Goal: Transaction & Acquisition: Book appointment/travel/reservation

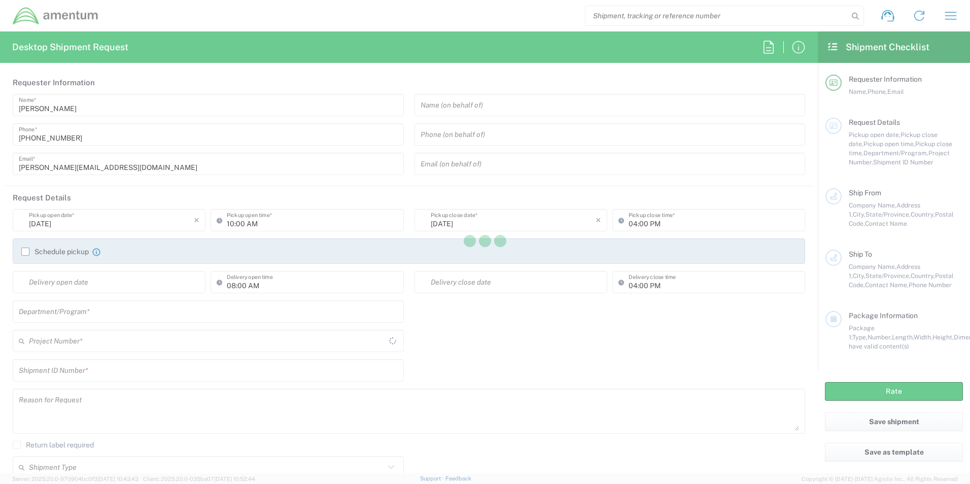
type input "[GEOGRAPHIC_DATA]"
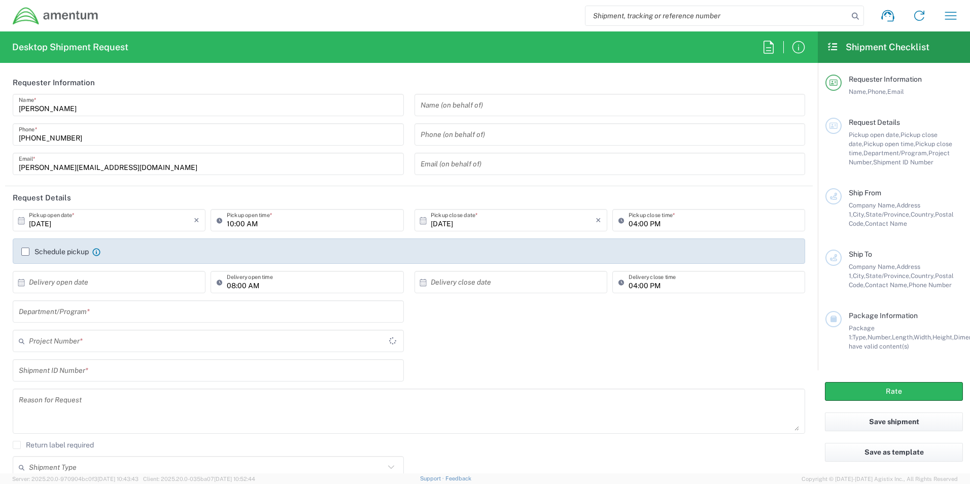
type input "[DOMAIN_NAME]"
click at [953, 20] on icon "button" at bounding box center [950, 16] width 16 height 16
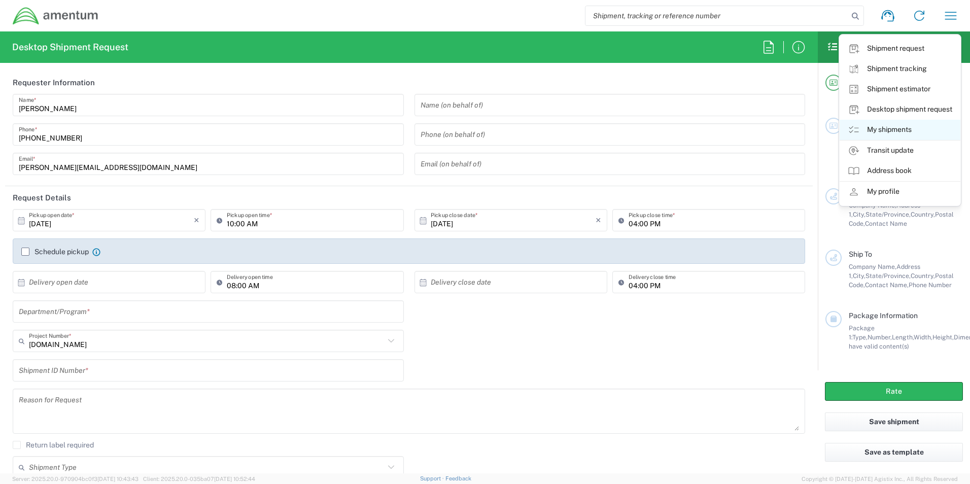
click at [891, 131] on link "My shipments" at bounding box center [899, 130] width 121 height 20
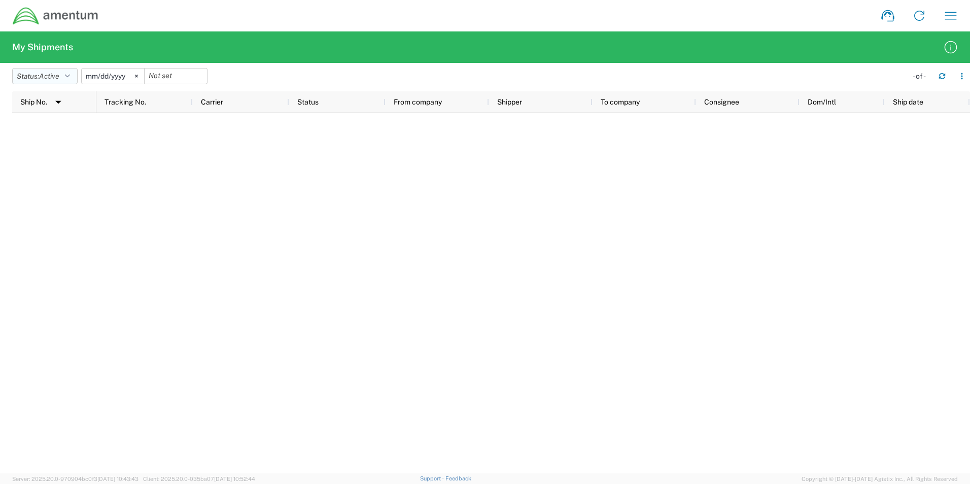
click at [64, 79] on button "Status: Active" at bounding box center [44, 76] width 65 height 16
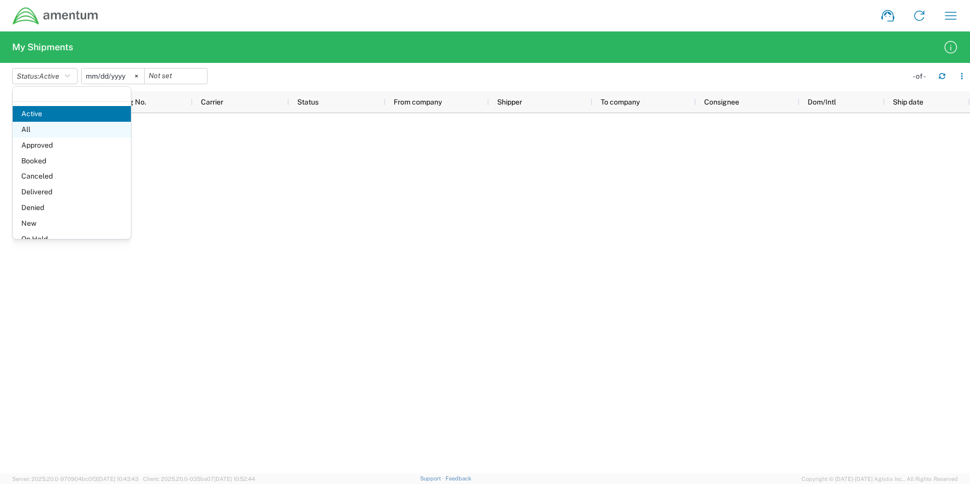
click at [46, 128] on span "All" at bounding box center [72, 130] width 118 height 16
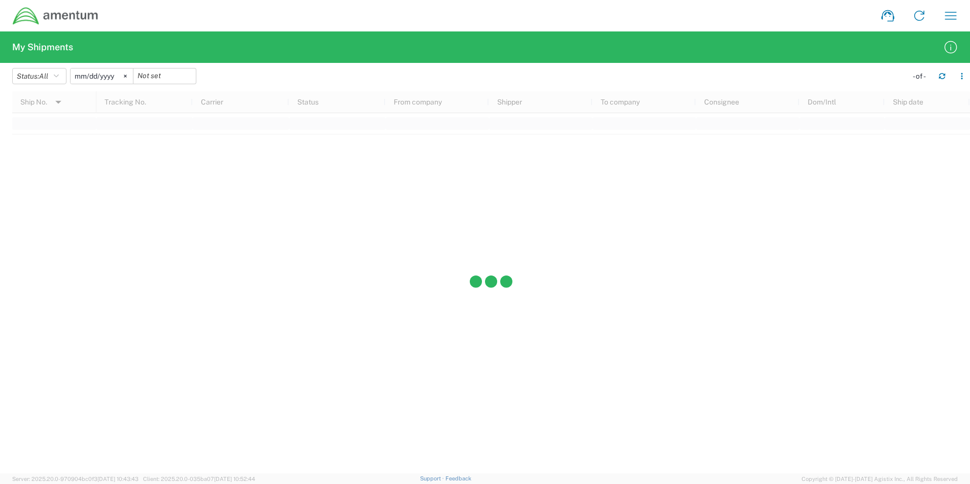
drag, startPoint x: 325, startPoint y: 299, endPoint x: 332, endPoint y: 298, distance: 7.6
click at [325, 299] on div at bounding box center [490, 282] width 957 height 382
click at [56, 71] on button "Status: All" at bounding box center [39, 76] width 54 height 16
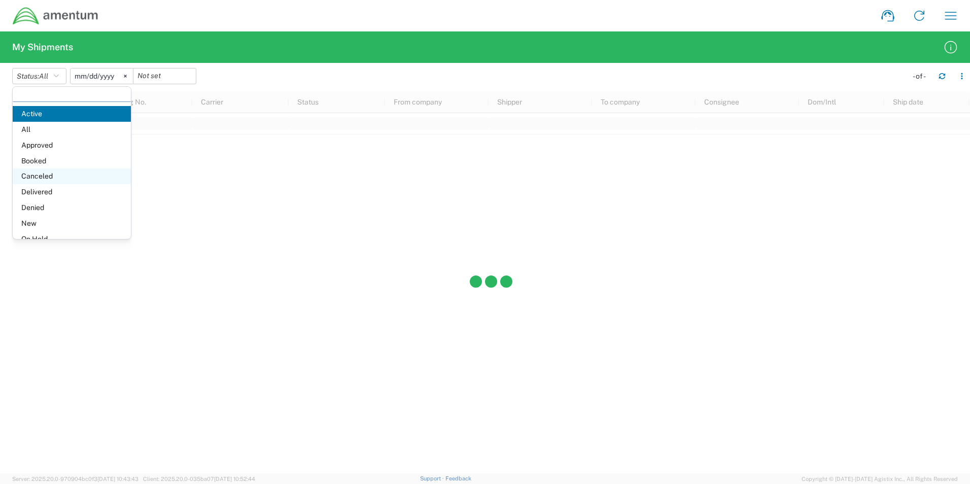
scroll to position [59, 0]
click at [195, 178] on div at bounding box center [490, 282] width 957 height 382
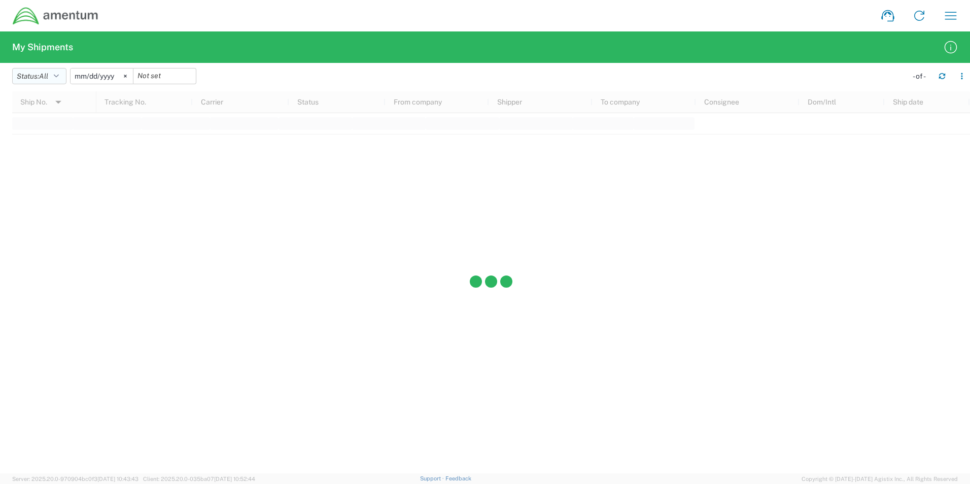
click at [41, 77] on button "Status: All" at bounding box center [39, 76] width 54 height 16
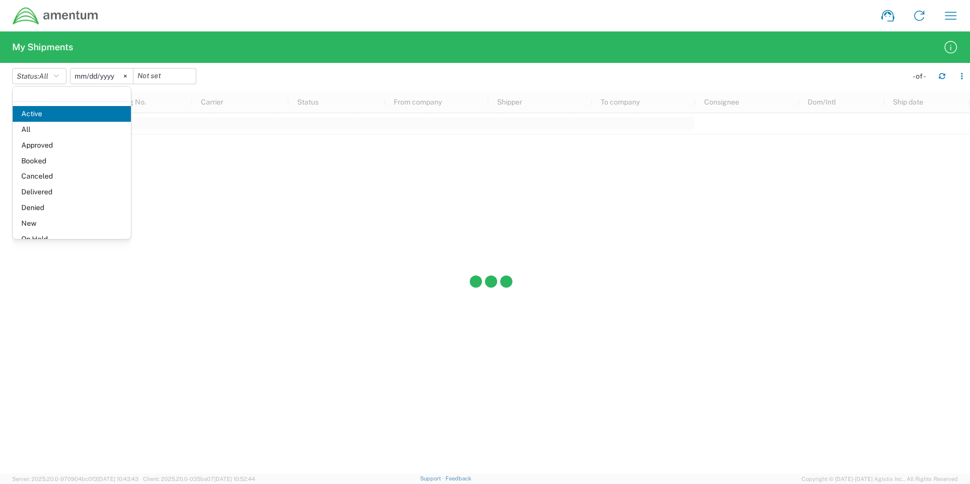
click at [248, 66] on header "Status: All Active All Approved Booked Canceled Delivered Denied New On Hold Pe…" at bounding box center [490, 77] width 957 height 28
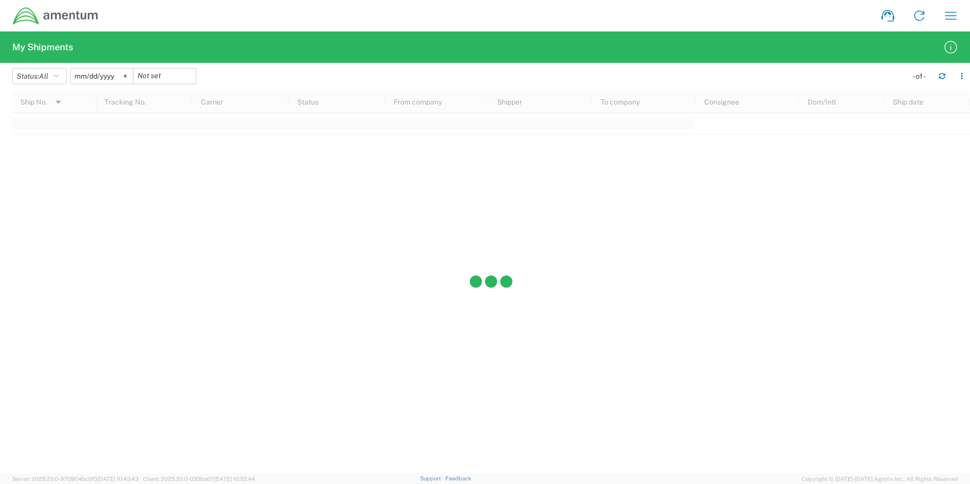
click at [247, 195] on div at bounding box center [490, 282] width 957 height 382
click at [127, 76] on icon at bounding box center [125, 76] width 3 height 3
click at [64, 77] on button "Status: All" at bounding box center [39, 76] width 54 height 16
click at [948, 20] on icon "button" at bounding box center [950, 16] width 16 height 16
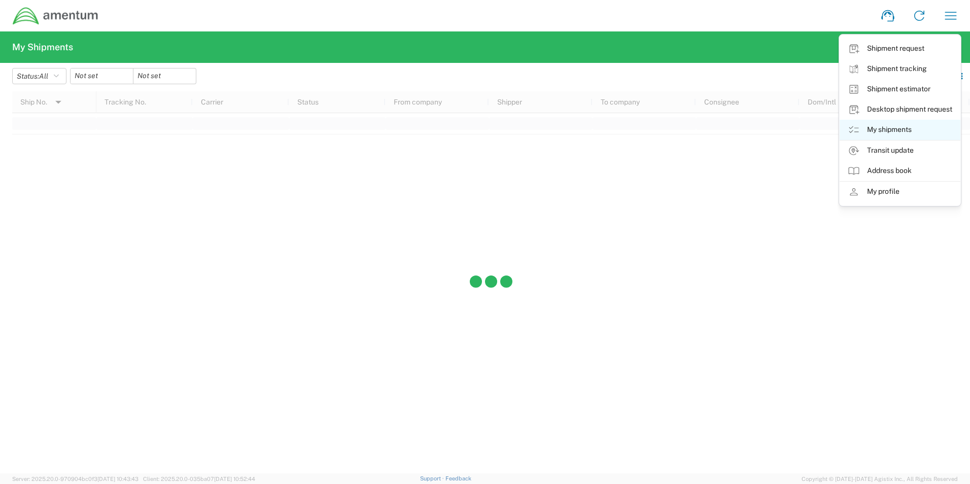
click at [896, 130] on link "My shipments" at bounding box center [899, 130] width 121 height 20
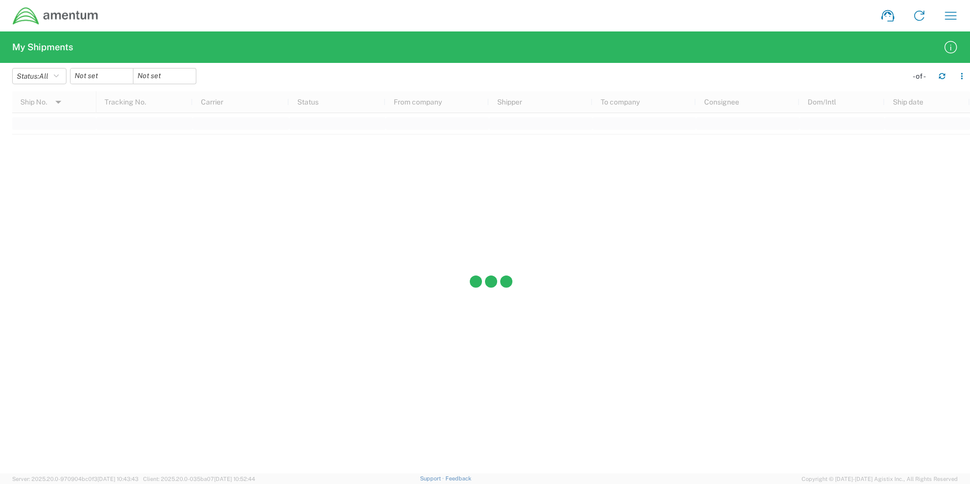
click at [74, 17] on img at bounding box center [55, 16] width 87 height 19
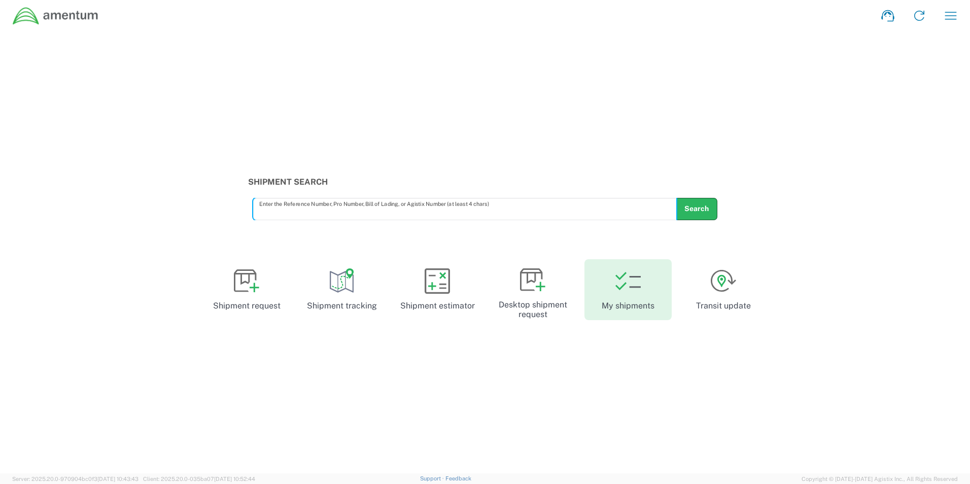
click at [640, 300] on link "My shipments" at bounding box center [627, 289] width 87 height 61
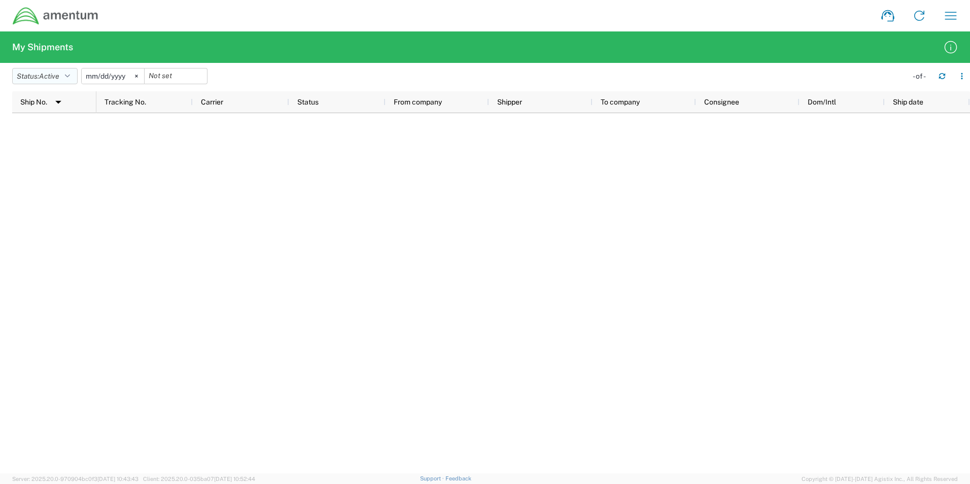
click at [59, 76] on span "Active" at bounding box center [49, 76] width 20 height 8
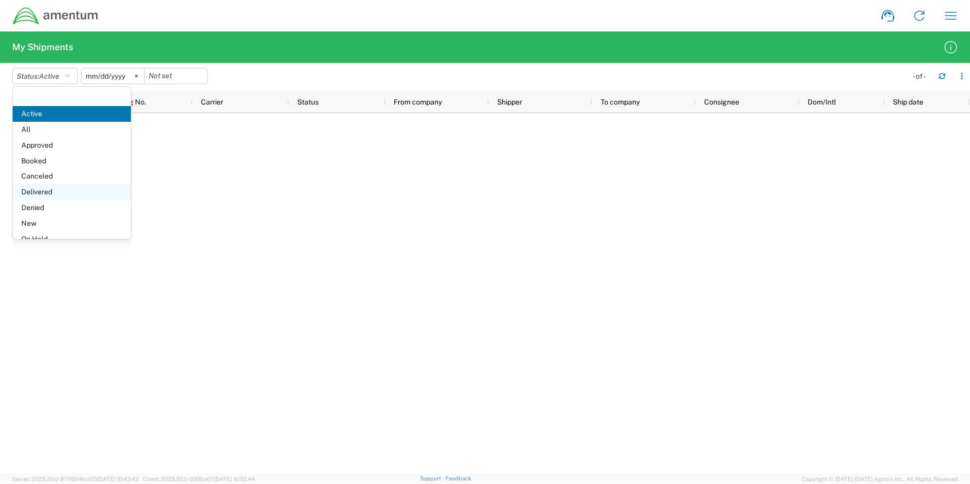
click at [45, 195] on span "Delivered" at bounding box center [72, 192] width 118 height 16
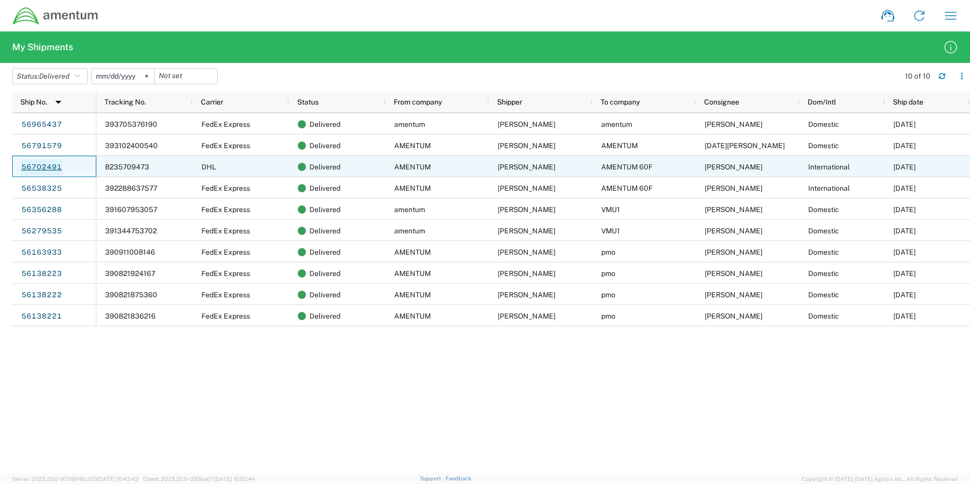
click at [38, 166] on link "56702491" at bounding box center [42, 167] width 42 height 16
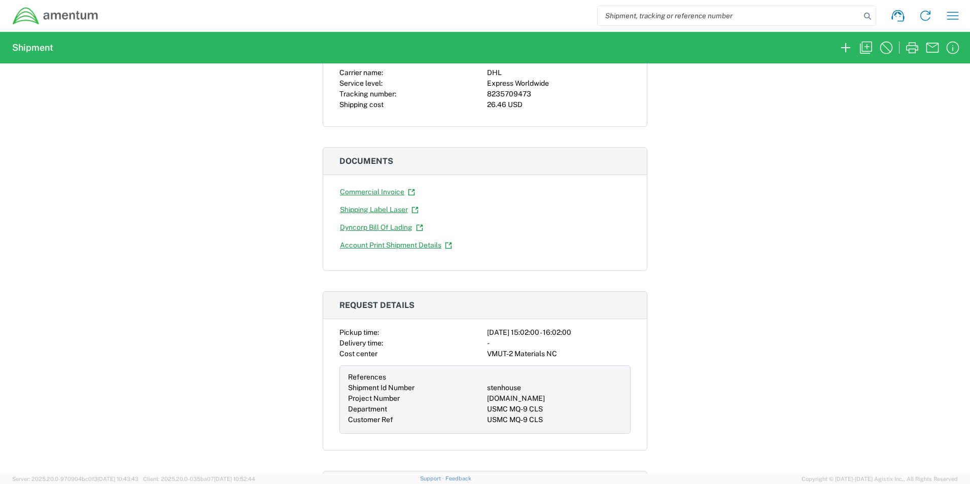
scroll to position [101, 0]
click at [868, 45] on icon "button" at bounding box center [866, 48] width 16 height 16
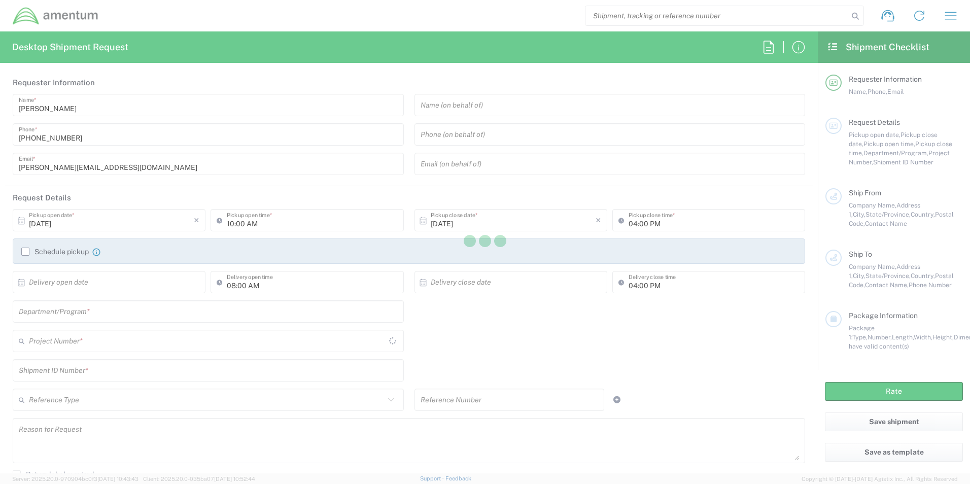
type input "United States"
type input "03:02 PM"
type input "04:02 PM"
type input "Shipment Id Number"
type input "stenhouse"
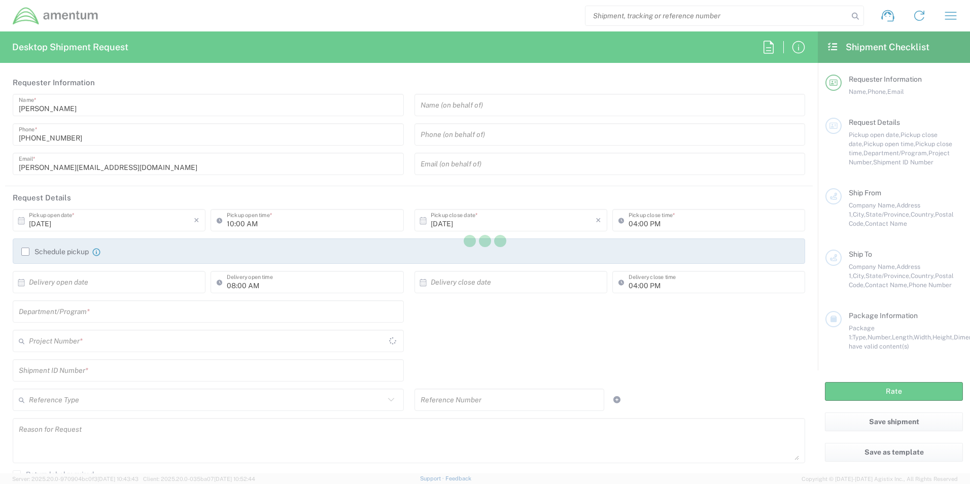
type textarea "shirts"
type textarea "amentum-itc@amentum.com, tmsupport@amentum.com, luis.villa@amentum.com, steven.…"
type input "AMENTUM"
type input "811 GRIER DRIVE"
type input "SUITE A"
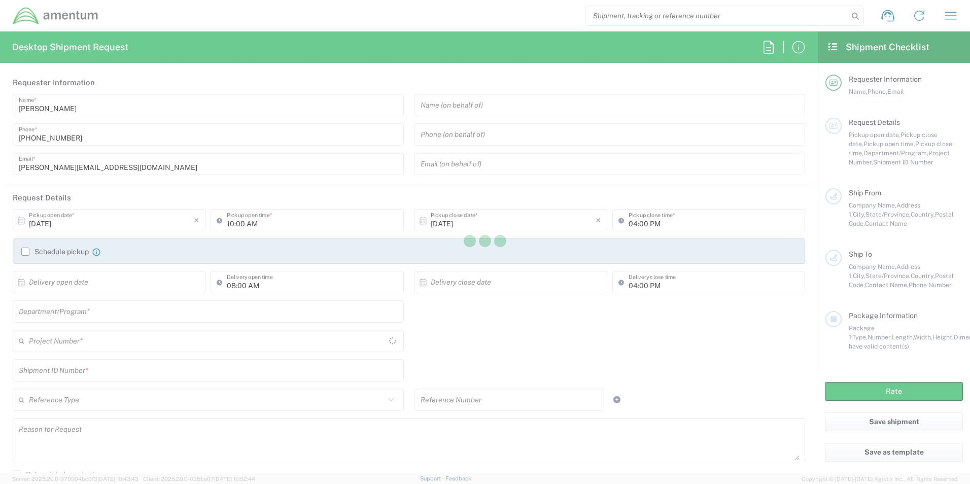
type input "LAS VEGAS"
type input "89119"
type input "LUIS VILLA"
type input "7253242605"
type input "luis.villa@amentum.com"
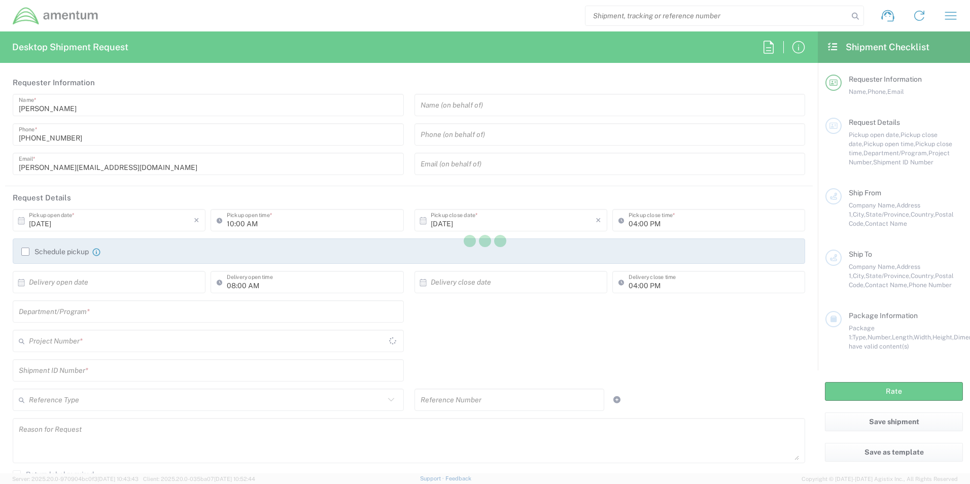
type input "AMENTUM 60F"
type input "OKINAWA GRAND MER RESORT"
type input "2-8-1 YOGI"
type input "OKINAWA CITY"
type input "Japan"
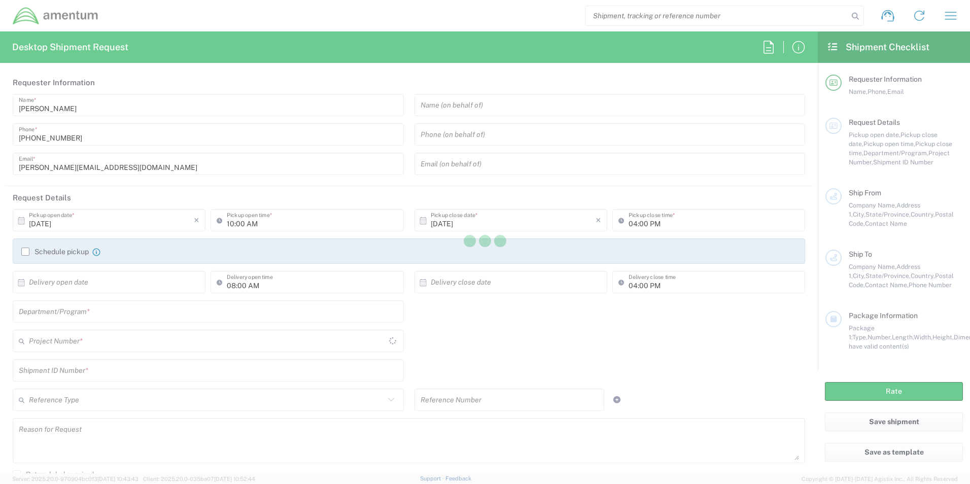
type input "904-2174"
type input "Reggie Stenhouse"
type input "7252903877"
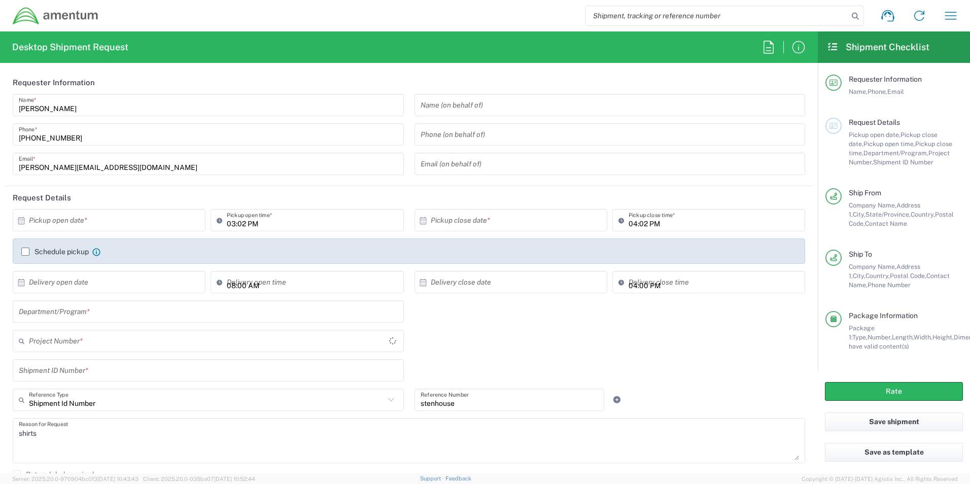
type input "United States"
type input "Your Packaging"
type input "Nevada"
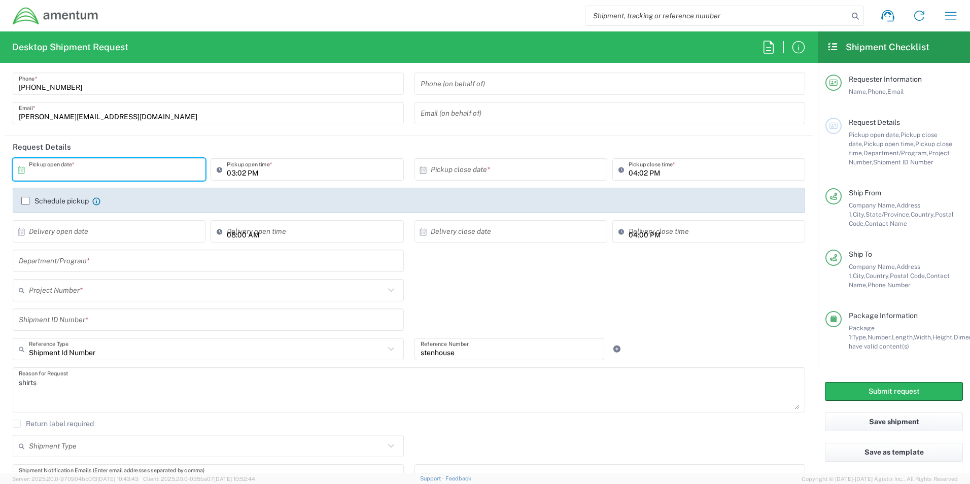
click at [141, 174] on input "text" at bounding box center [111, 170] width 165 height 18
click at [139, 221] on span "3" at bounding box center [139, 219] width 15 height 14
type input "10/03/2025"
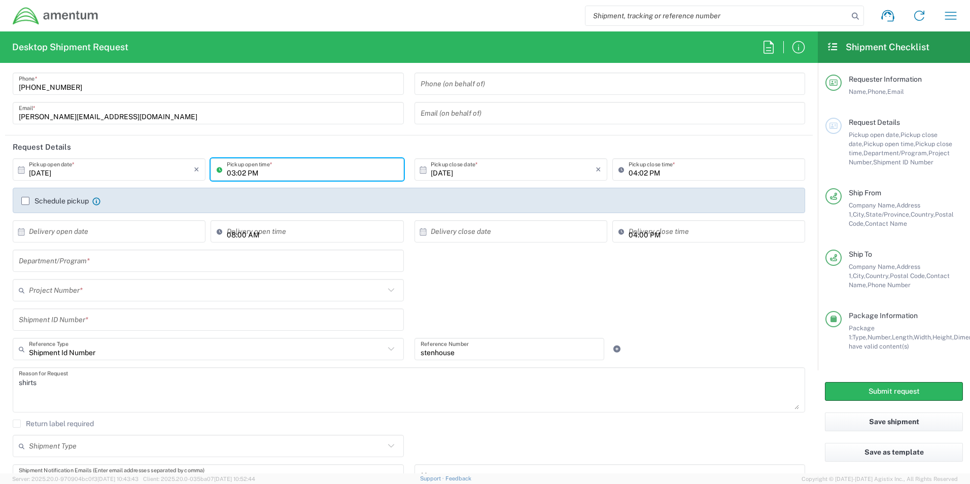
click at [270, 172] on input "03:02 PM" at bounding box center [312, 170] width 170 height 18
drag, startPoint x: 577, startPoint y: 271, endPoint x: 545, endPoint y: 251, distance: 37.7
click at [577, 272] on div "Department/Program *" at bounding box center [409, 263] width 803 height 29
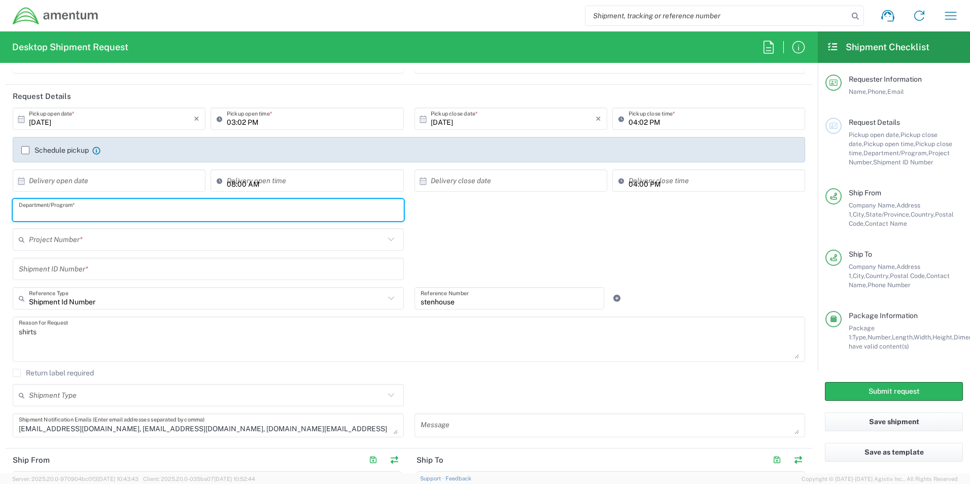
click at [123, 210] on input "text" at bounding box center [208, 210] width 379 height 18
type input "USMC MQ9 CLS"
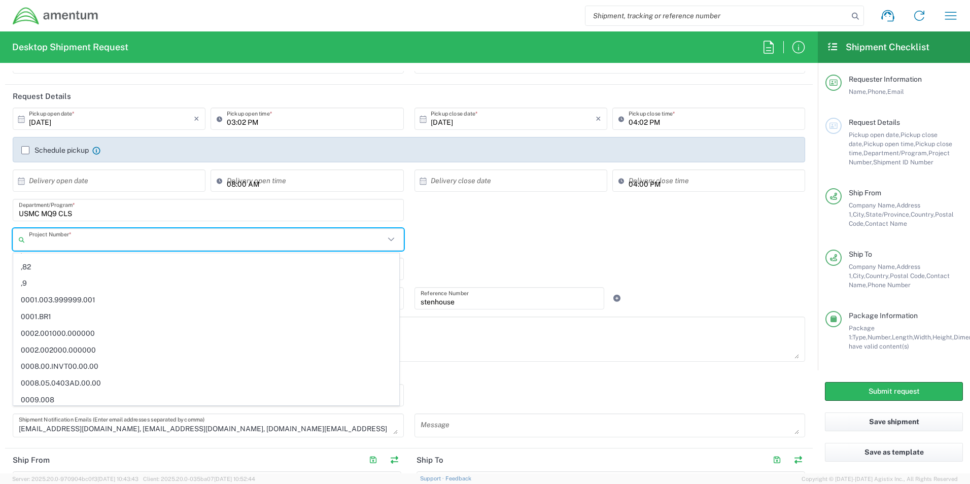
scroll to position [0, 0]
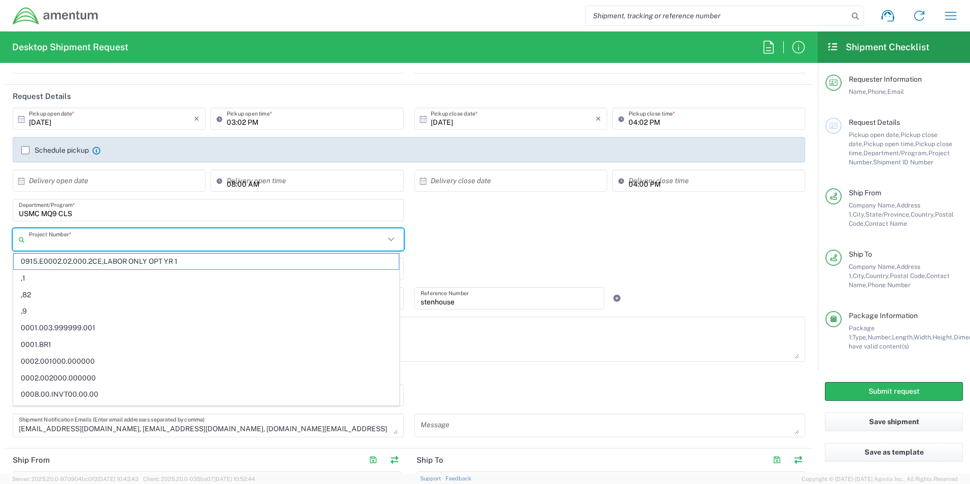
click at [470, 246] on div "Project Number * 0915.E0002.02.000.2CE,LABOR ONLY OPT YR 1 ,1 ,82 ,9 0001.003.9…" at bounding box center [409, 242] width 803 height 29
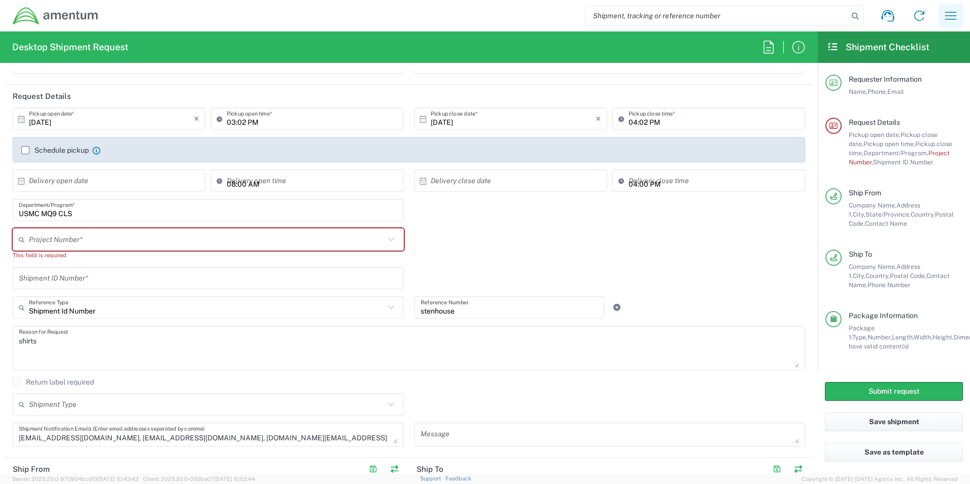
click at [960, 14] on button "button" at bounding box center [950, 16] width 24 height 24
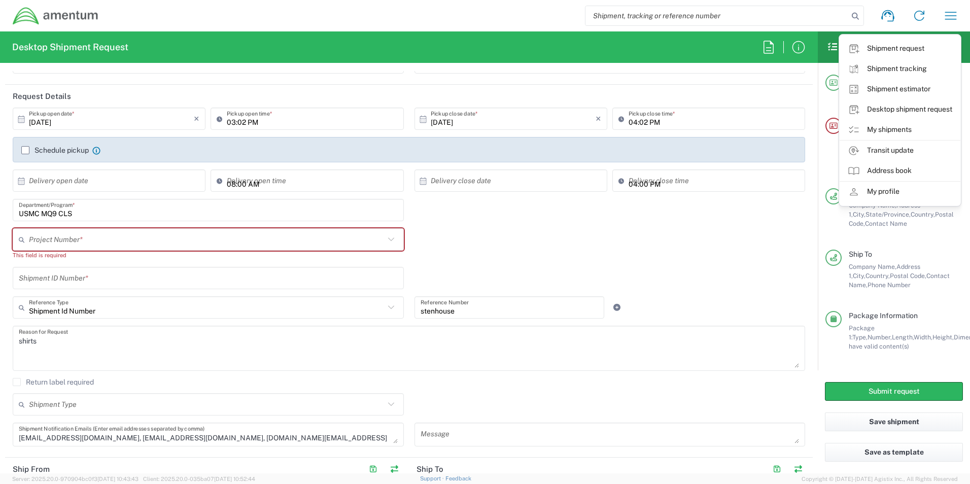
click at [744, 229] on div "Project Number * 0915.E0002.02.000.2CE,LABOR ONLY OPT YR 1 ,1 ,82 ,9 0001.003.9…" at bounding box center [409, 247] width 803 height 39
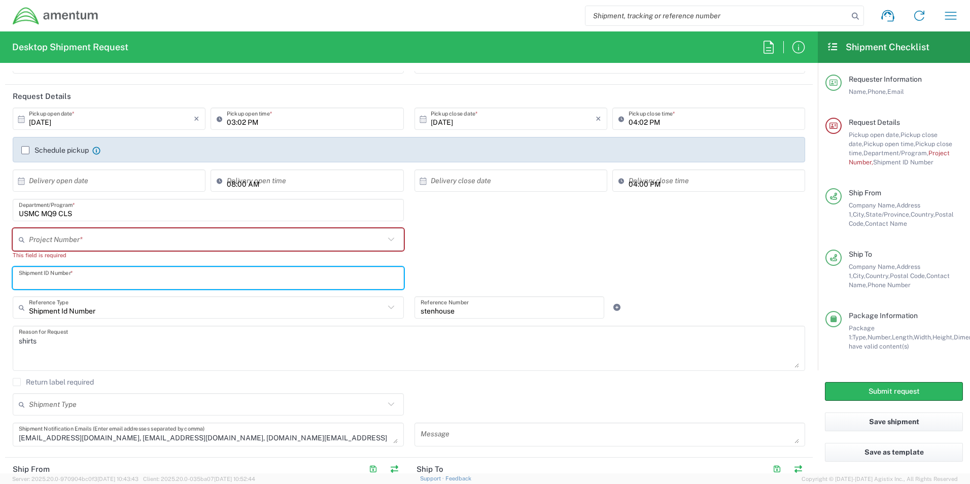
click at [119, 283] on input "text" at bounding box center [208, 278] width 379 height 18
type input "SCANNER"
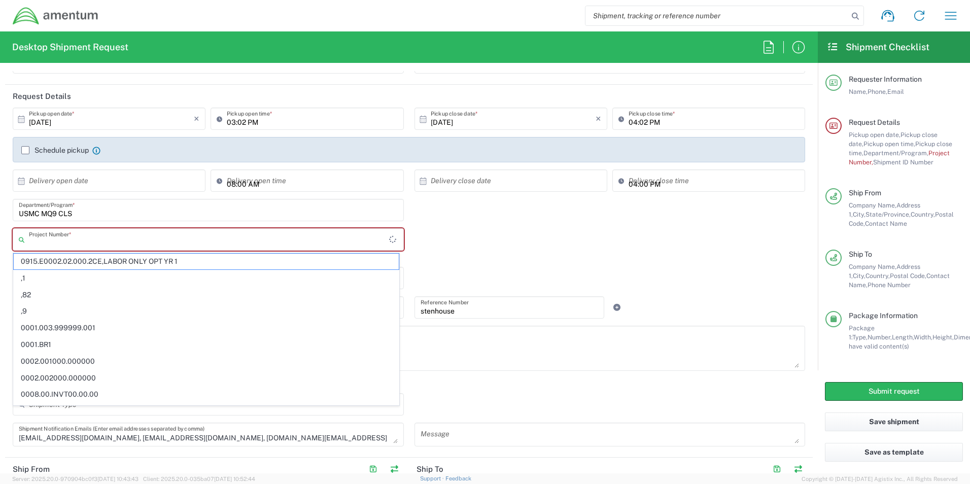
click at [70, 242] on input "text" at bounding box center [209, 240] width 360 height 18
click at [149, 233] on input "text" at bounding box center [206, 240] width 355 height 18
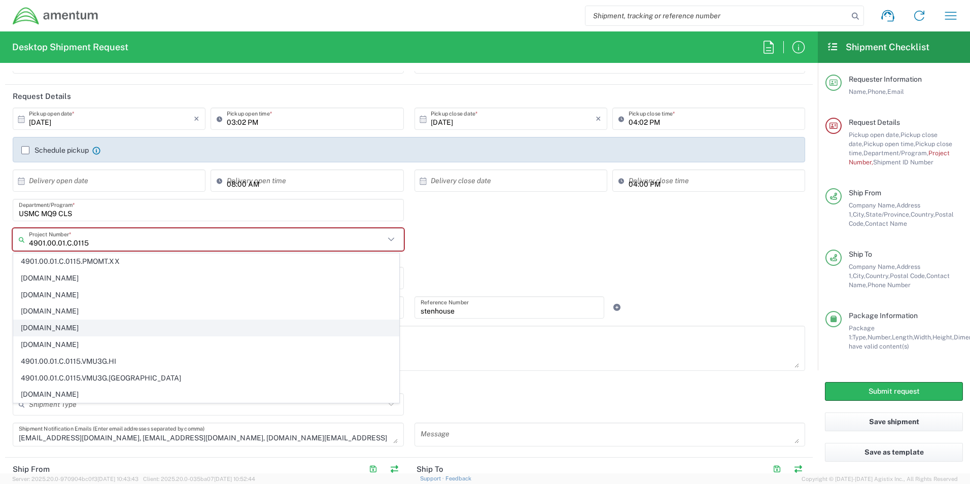
click at [100, 326] on span "4901.00.01.C.0115.VMU3D.JP" at bounding box center [206, 328] width 385 height 16
type input "4901.00.01.C.0115.VMU3D.JP"
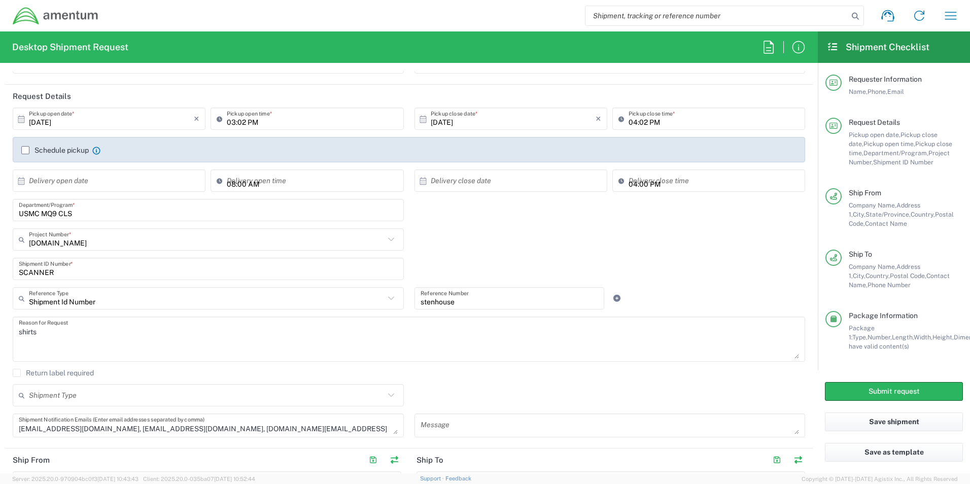
click at [553, 266] on div "SCANNER Shipment ID Number *" at bounding box center [409, 272] width 803 height 29
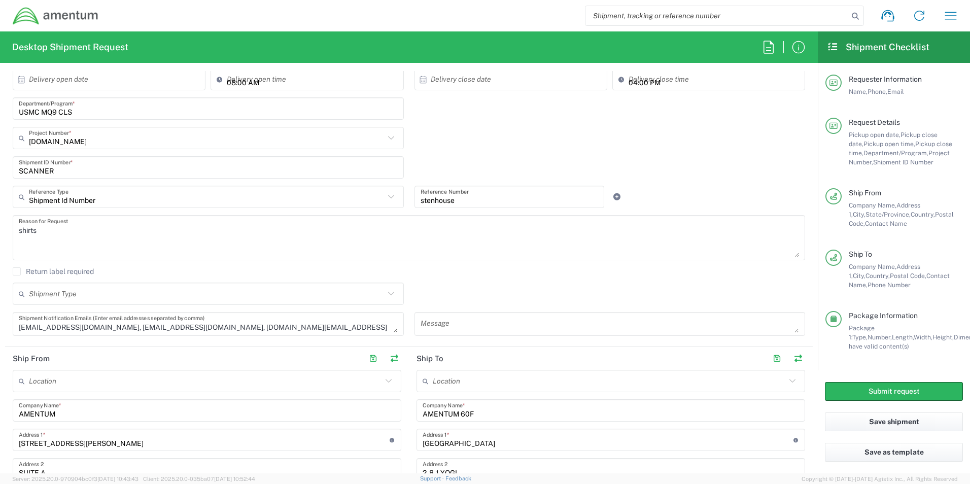
click at [82, 238] on textarea "shirts" at bounding box center [409, 237] width 780 height 39
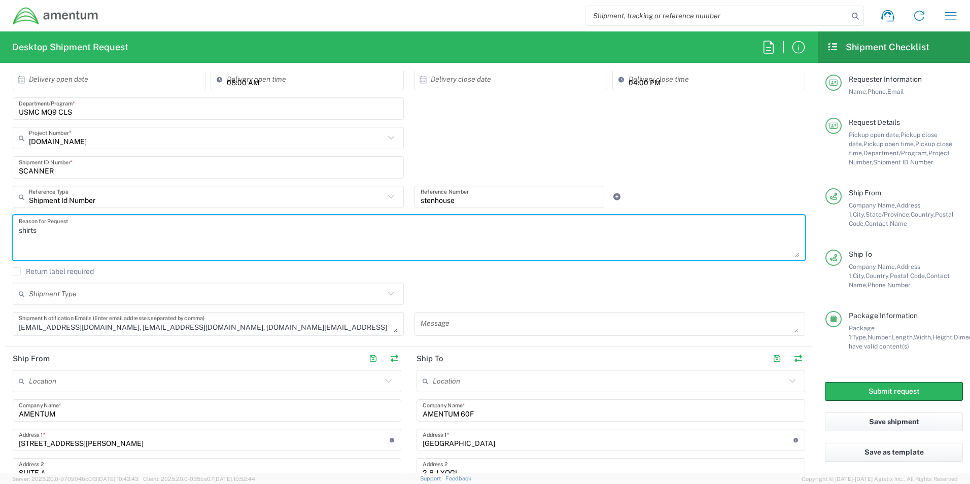
click at [82, 238] on textarea "shirts" at bounding box center [409, 237] width 780 height 39
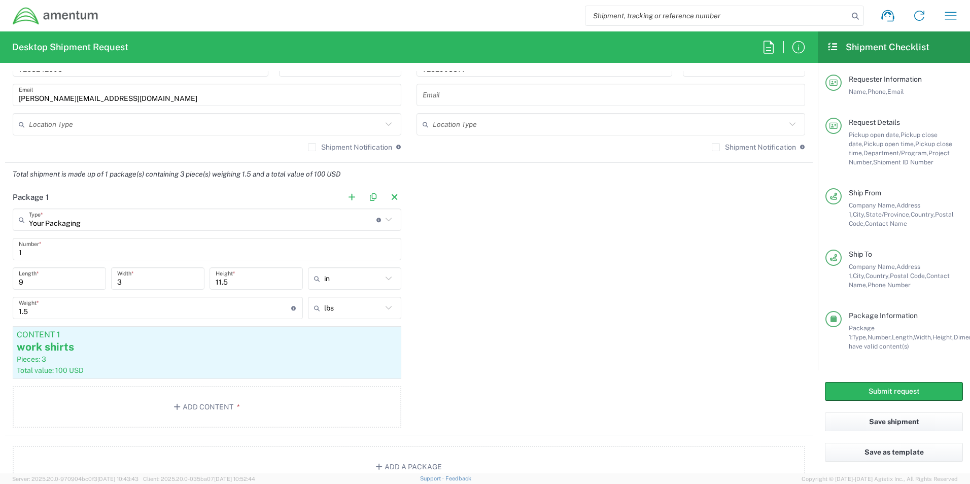
scroll to position [811, 0]
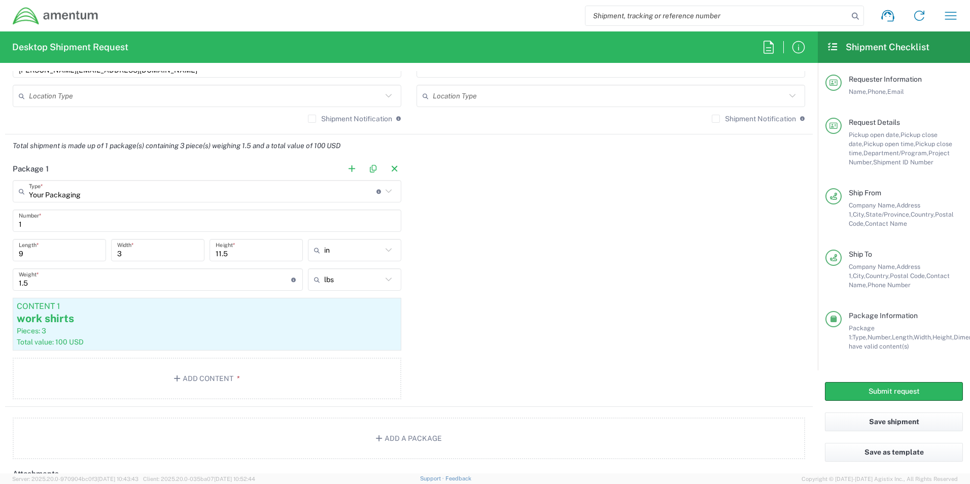
type textarea "SCANNER FOR SUPPORT"
click at [52, 256] on input "9" at bounding box center [59, 250] width 81 height 18
type input "11"
type input "1"
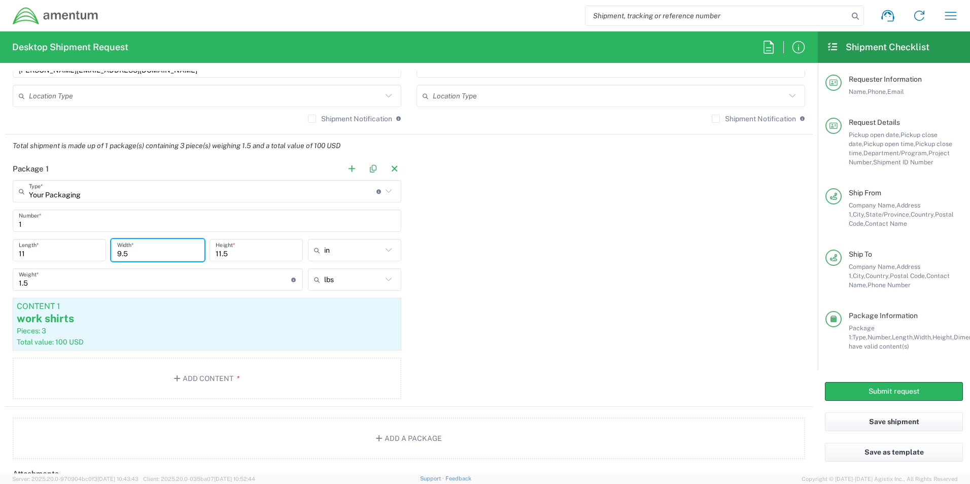
type input "9.5"
type input "4.5"
click at [49, 278] on input "1.5" at bounding box center [155, 280] width 272 height 18
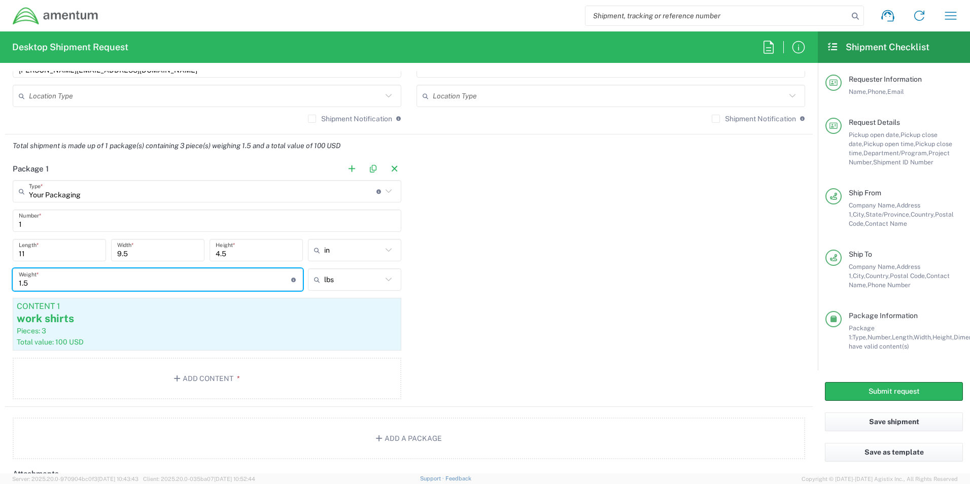
click at [49, 278] on input "1.5" at bounding box center [155, 280] width 272 height 18
click at [48, 278] on input "1.5" at bounding box center [155, 280] width 272 height 18
type input "5"
click at [87, 325] on div "work shirts" at bounding box center [207, 318] width 380 height 15
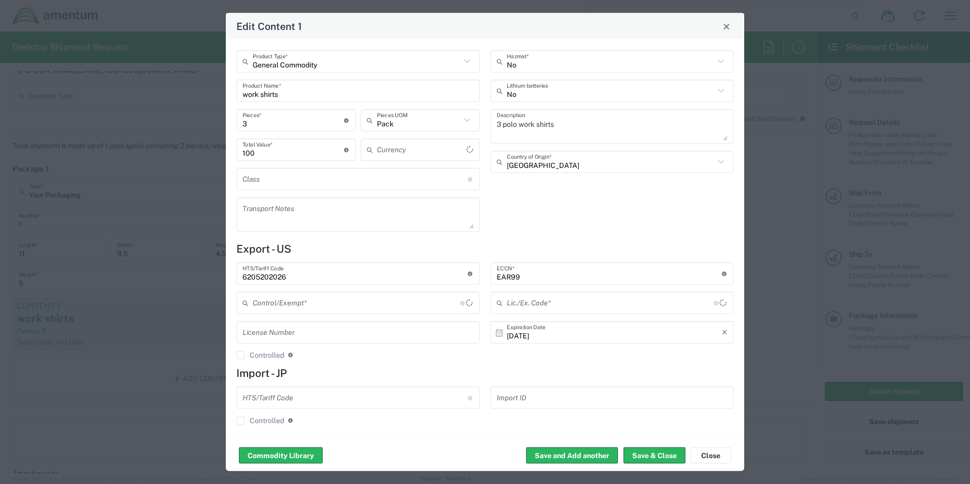
type input "BIS"
type input "US Dollar"
type input "NLR - No License Required"
click at [291, 128] on input "3" at bounding box center [292, 120] width 101 height 18
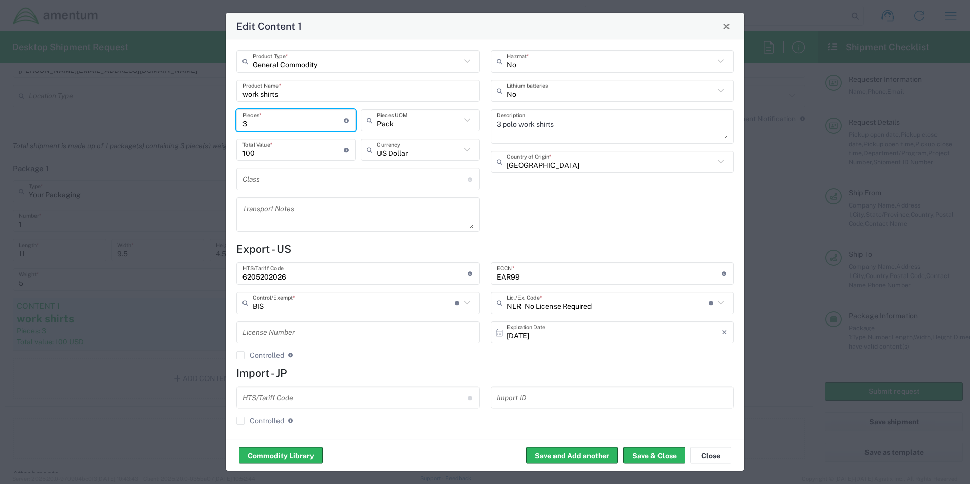
type input "1"
type input "33.33"
type input "1"
click at [294, 156] on input "33.33" at bounding box center [292, 149] width 101 height 18
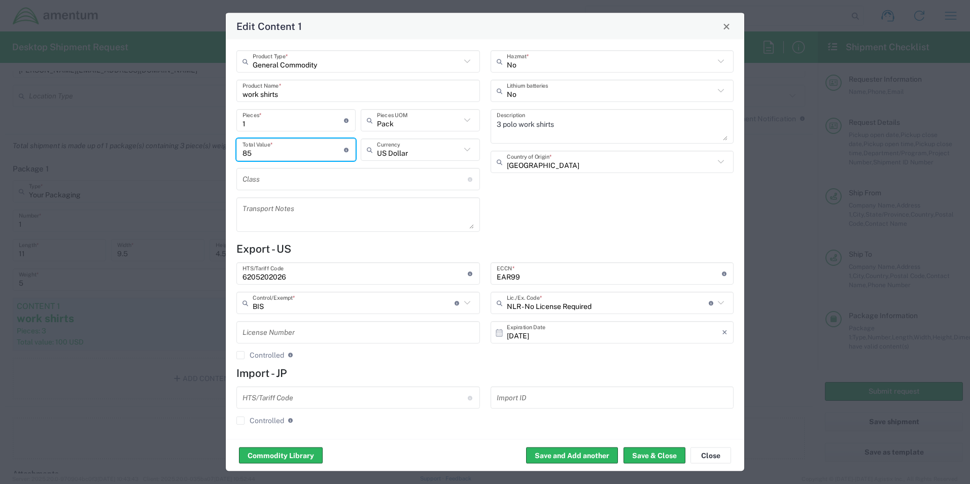
type input "85"
click at [393, 92] on input "work shirts" at bounding box center [357, 91] width 231 height 18
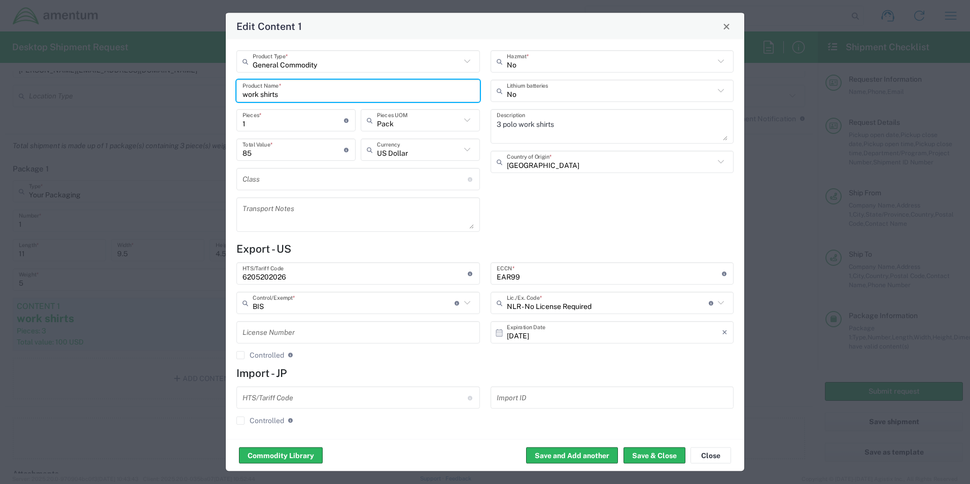
click at [393, 92] on input "work shirts" at bounding box center [357, 91] width 231 height 18
type input "scanner handheld"
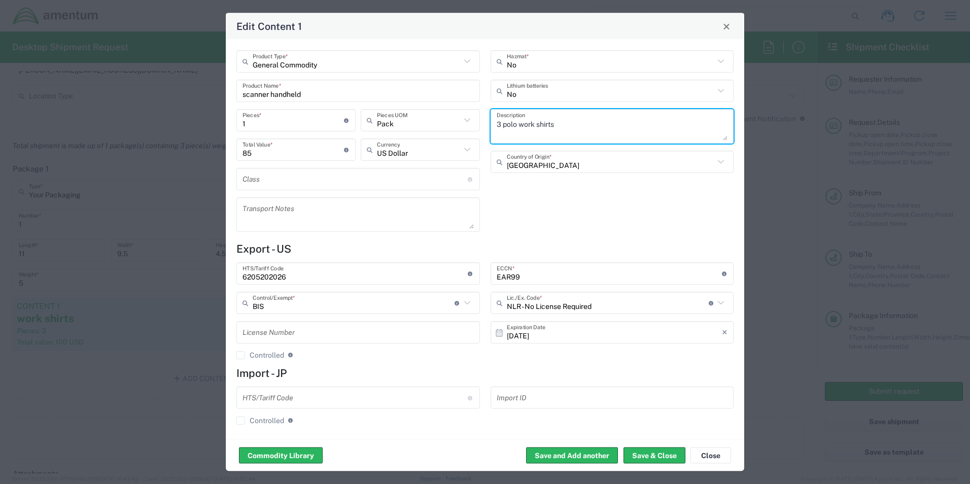
drag, startPoint x: 563, startPoint y: 124, endPoint x: 474, endPoint y: 123, distance: 89.3
click at [474, 123] on div "General Commodity Product Type * scanner handheld Product Name * 1 Pieces * Num…" at bounding box center [485, 144] width 508 height 189
type textarea "handheld scanner"
click at [561, 222] on div "No Hazmat * No Lithium batteries handheld scanner Description United States Cou…" at bounding box center [612, 144] width 254 height 189
click at [417, 129] on div "Pack Pieces UOM" at bounding box center [420, 120] width 119 height 22
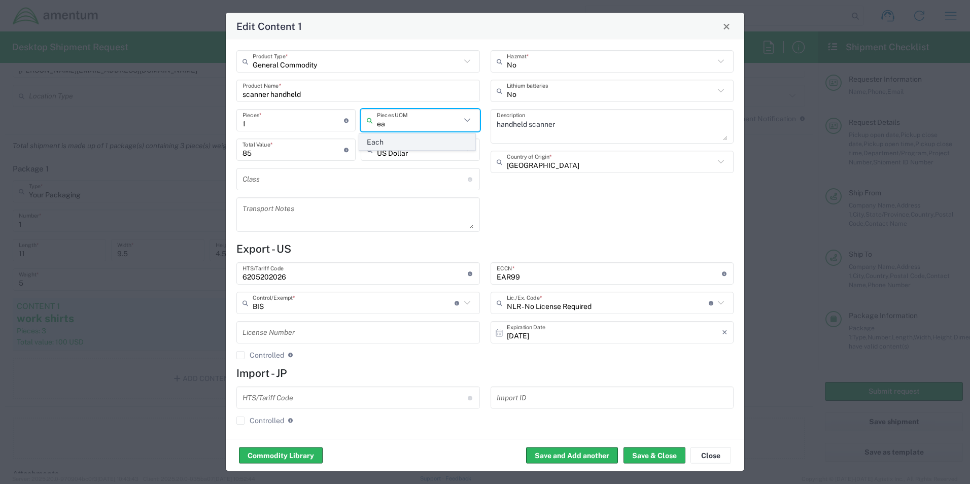
click at [398, 144] on span "Each" at bounding box center [417, 142] width 115 height 16
type input "Each"
click at [594, 228] on div "No Hazmat * No Lithium batteries handheld scanner Description United States Cou…" at bounding box center [612, 144] width 254 height 189
click at [664, 460] on button "Save & Close" at bounding box center [654, 455] width 62 height 16
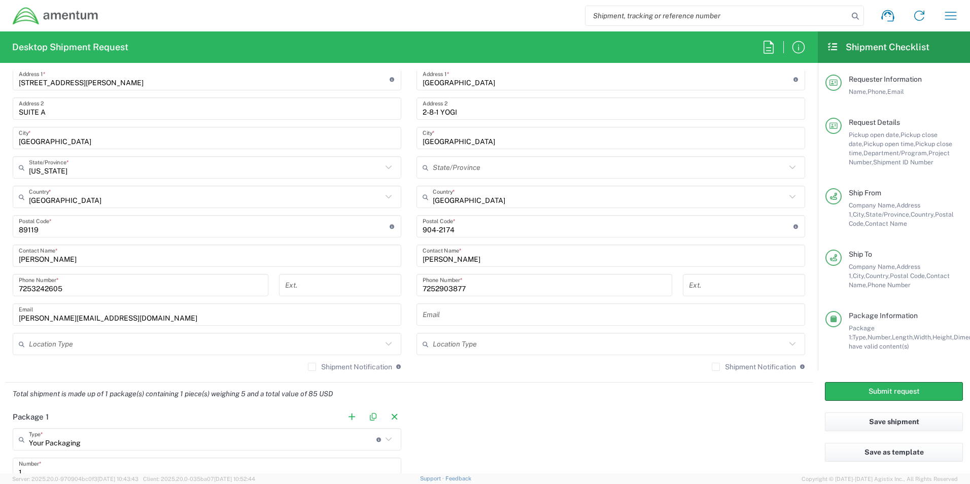
scroll to position [766, 0]
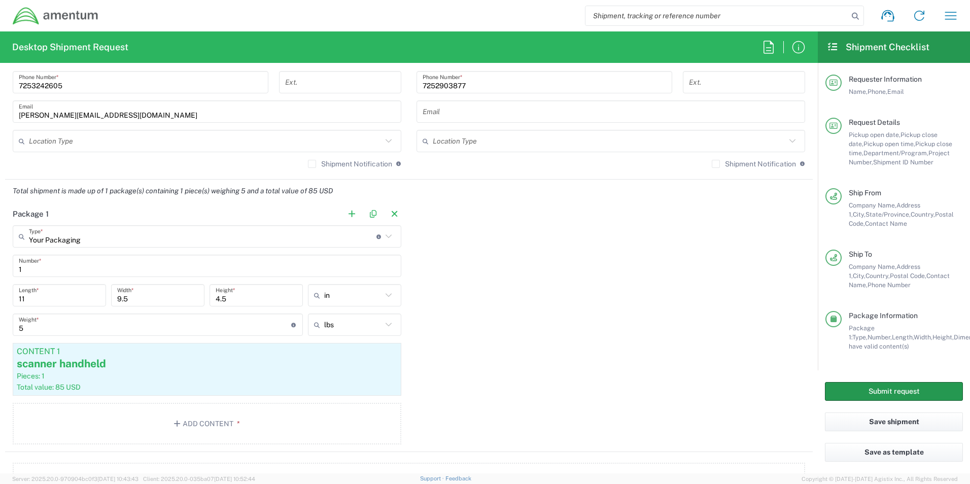
click at [878, 386] on button "Submit request" at bounding box center [894, 391] width 138 height 19
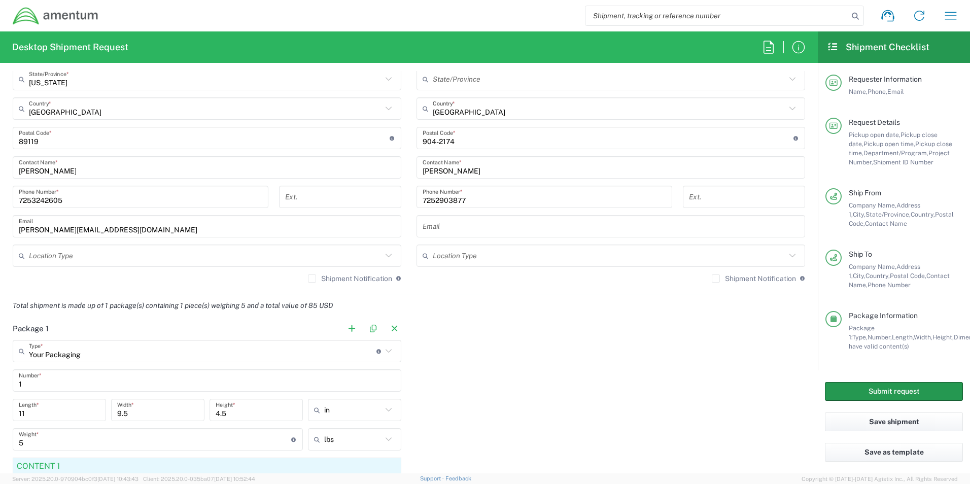
scroll to position [817, 0]
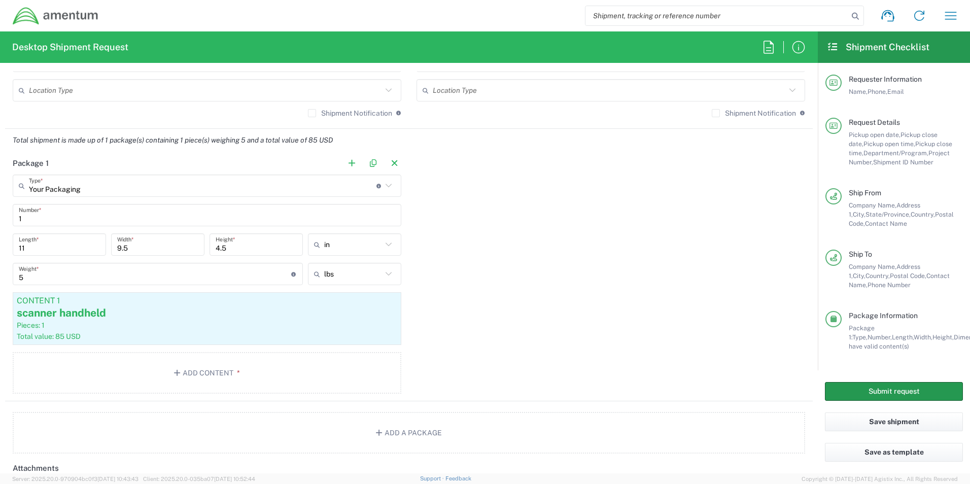
click at [886, 389] on button "Submit request" at bounding box center [894, 391] width 138 height 19
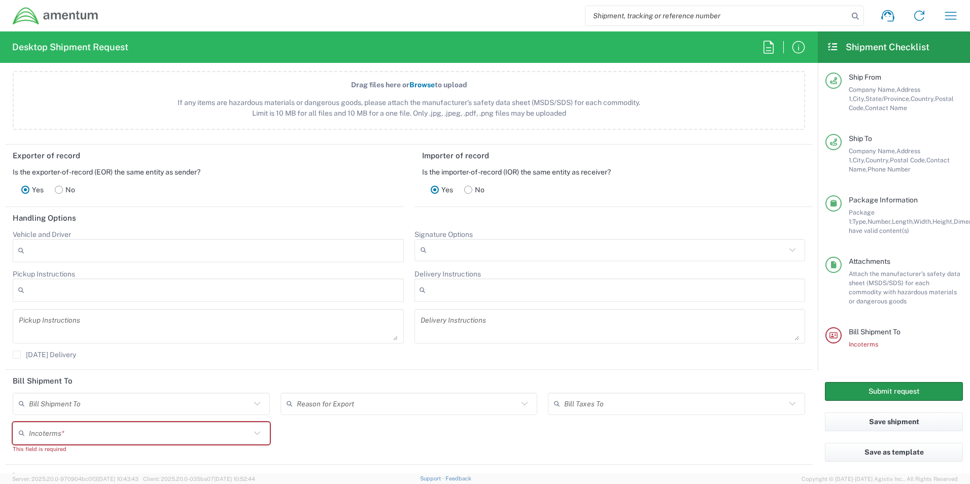
scroll to position [1282, 0]
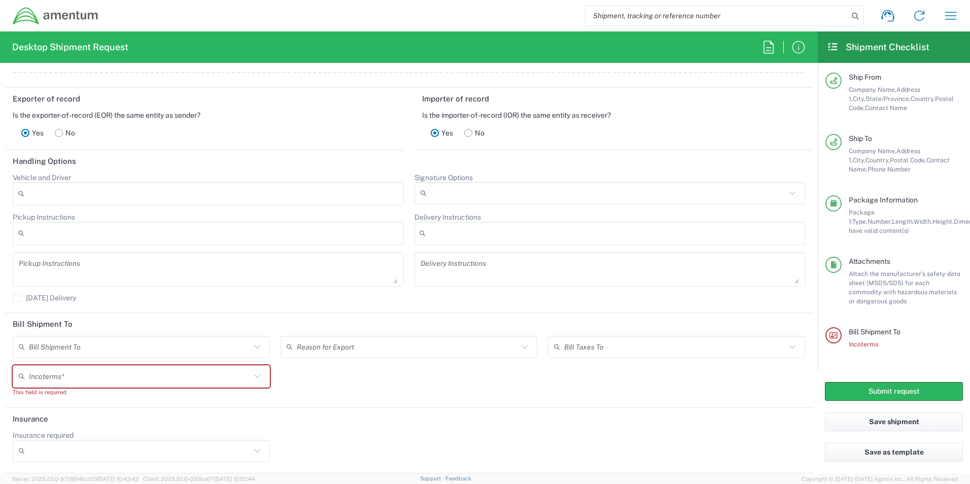
click at [222, 382] on input "text" at bounding box center [140, 376] width 222 height 18
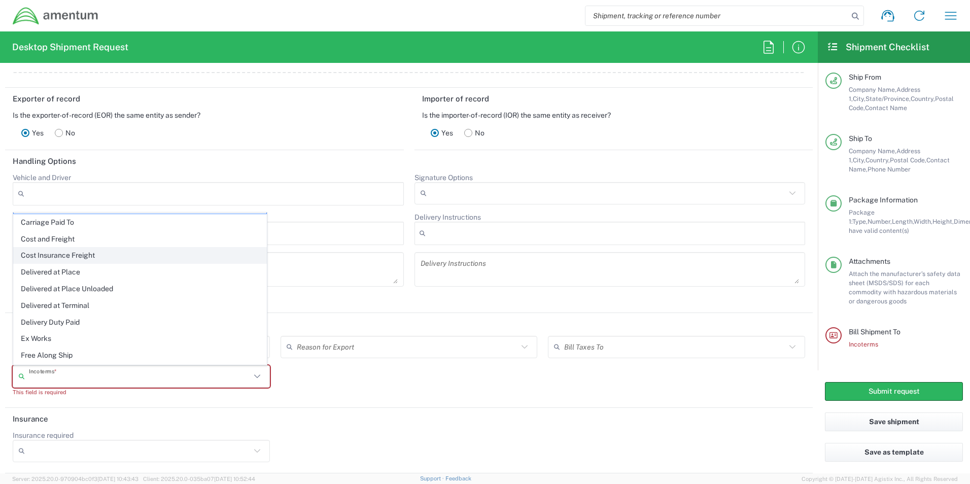
scroll to position [0, 0]
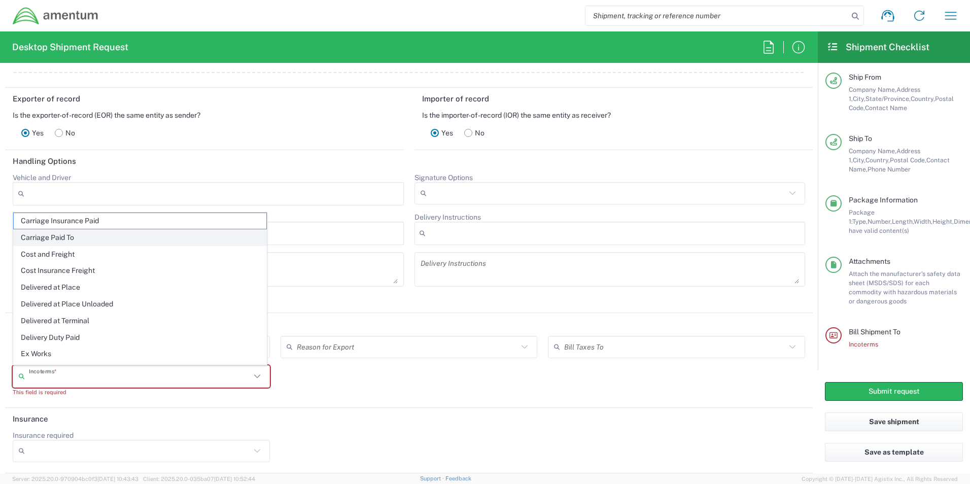
click at [90, 238] on span "Carriage Paid To" at bounding box center [140, 238] width 253 height 16
type input "Sender/Shipper"
type input "Recipient Account"
type input "Carriage Paid To"
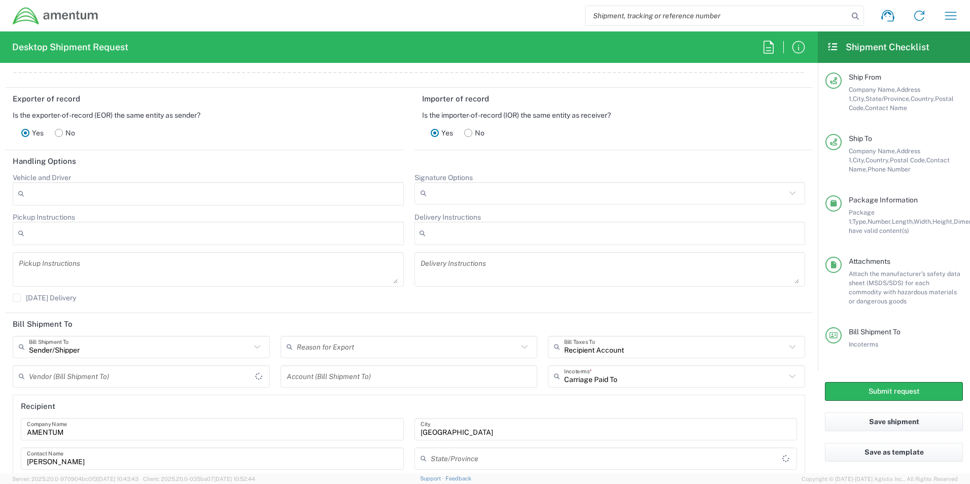
type input "Nevada"
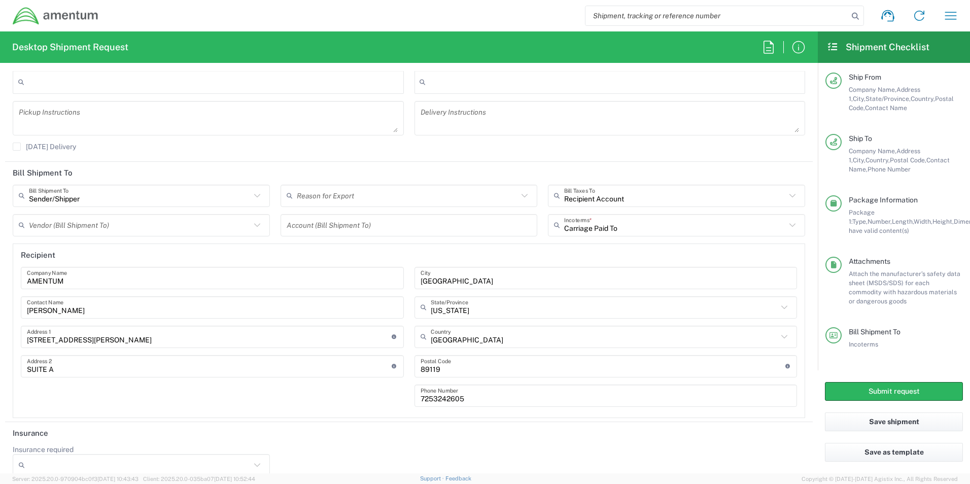
scroll to position [1435, 0]
click at [888, 387] on button "Submit request" at bounding box center [894, 391] width 138 height 19
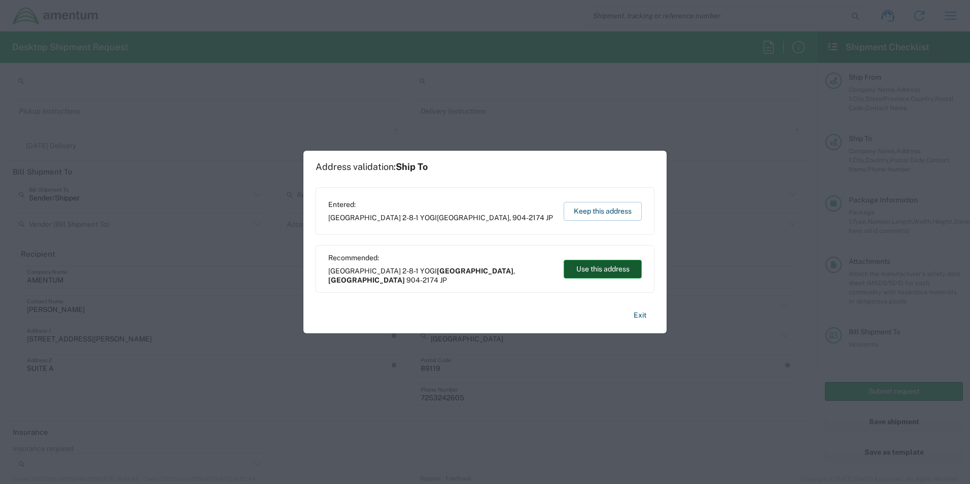
click at [604, 265] on button "Use this address" at bounding box center [602, 269] width 78 height 19
type input "Okinawa"
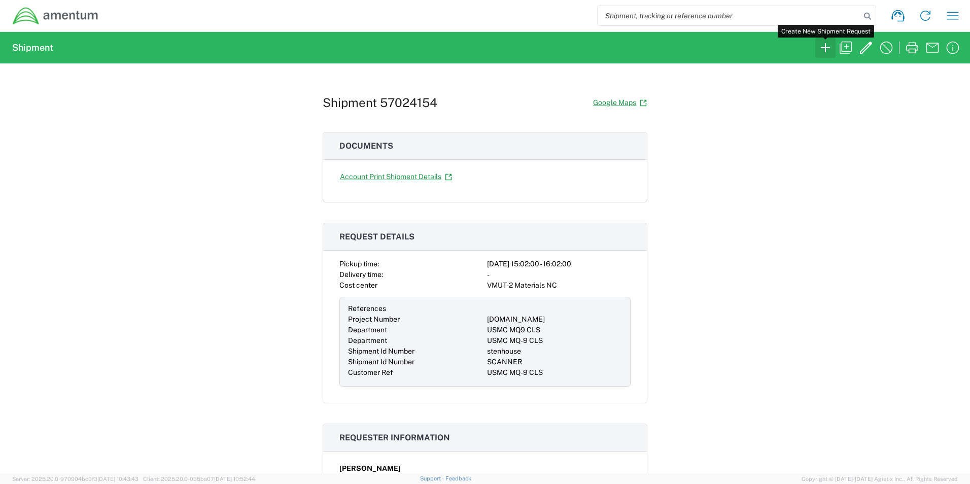
click at [822, 50] on icon "button" at bounding box center [825, 48] width 16 height 16
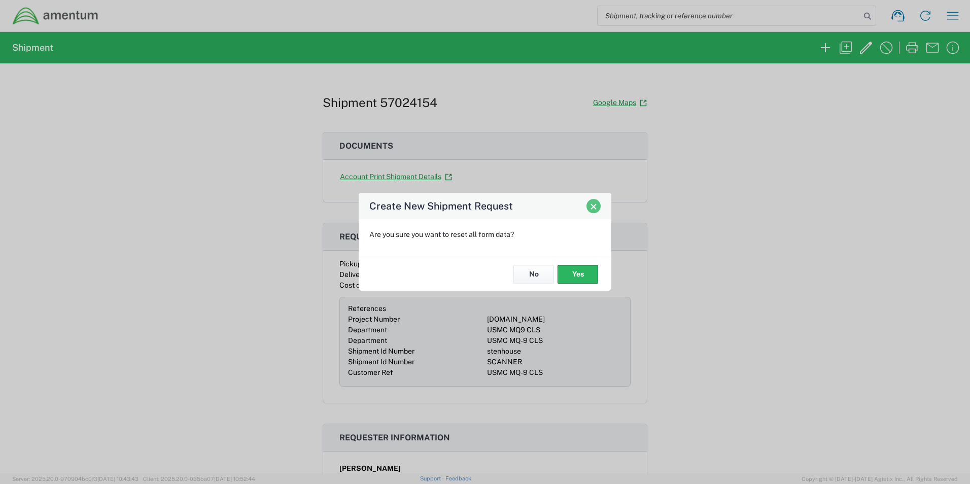
click at [590, 210] on button "Close" at bounding box center [593, 206] width 14 height 14
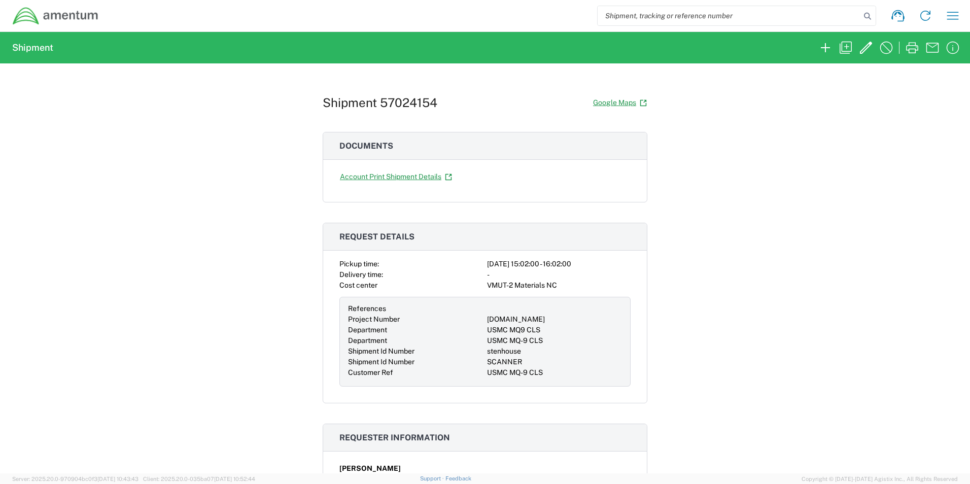
click at [794, 238] on div "Shipment 57024154 Google Maps Documents Account Print Shipment Details Request …" at bounding box center [485, 268] width 970 height 410
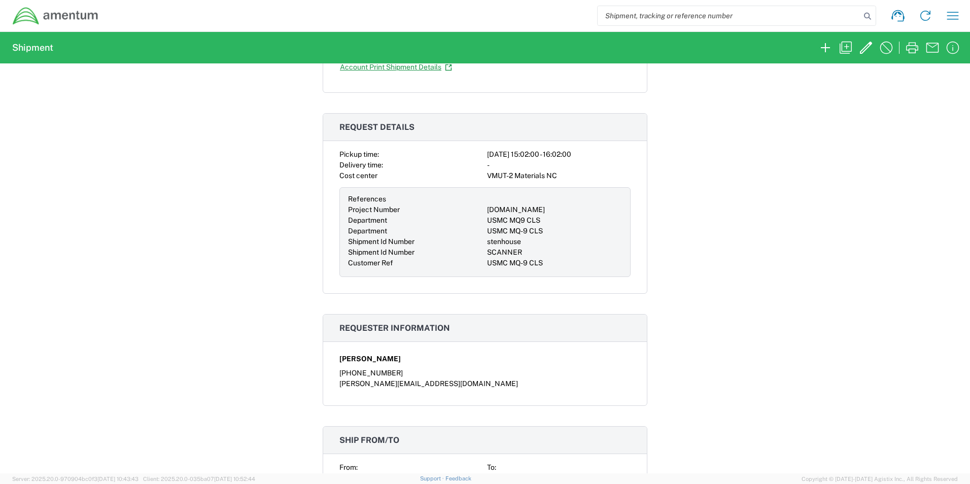
scroll to position [203, 0]
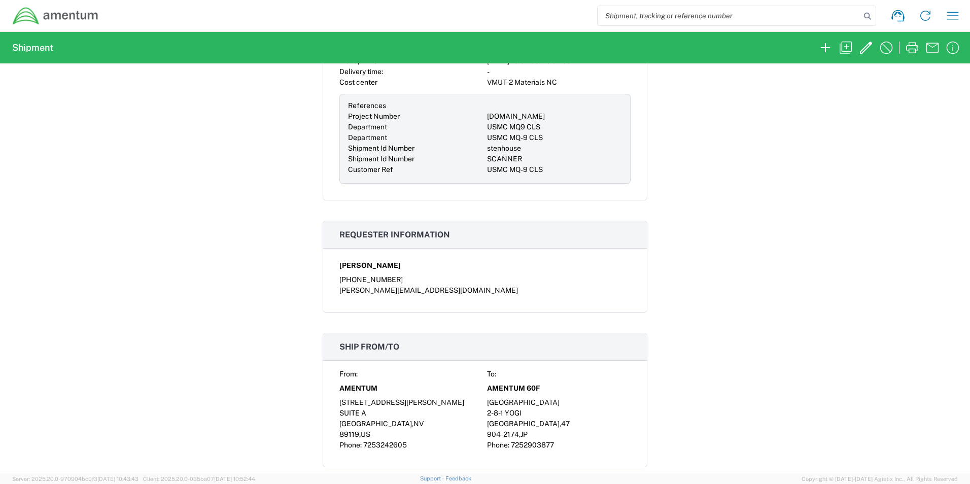
click at [789, 209] on div "Shipment 57024154 Google Maps Documents Account Print Shipment Details Request …" at bounding box center [485, 268] width 970 height 410
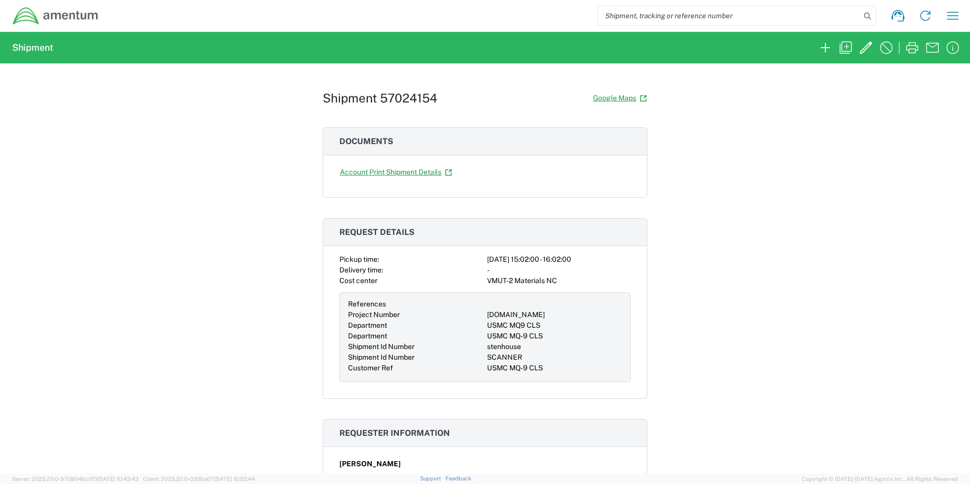
scroll to position [0, 0]
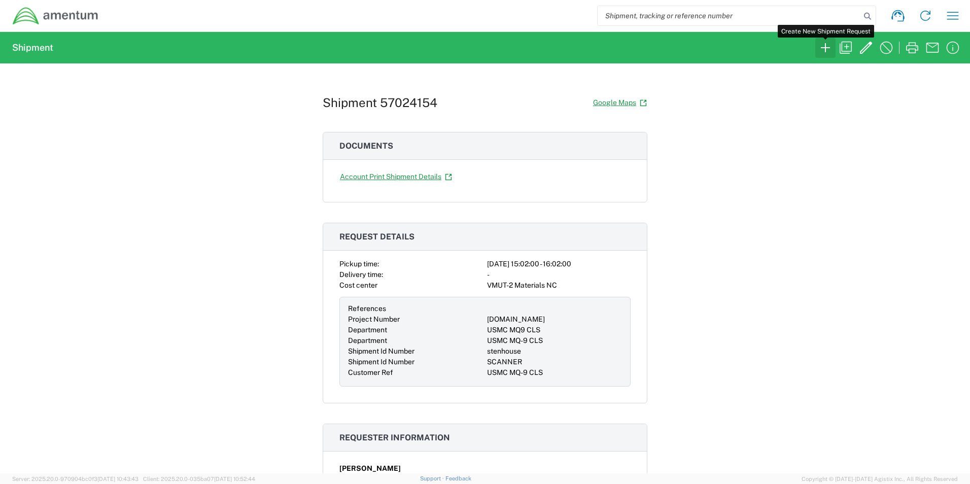
click at [825, 49] on icon "button" at bounding box center [825, 48] width 16 height 16
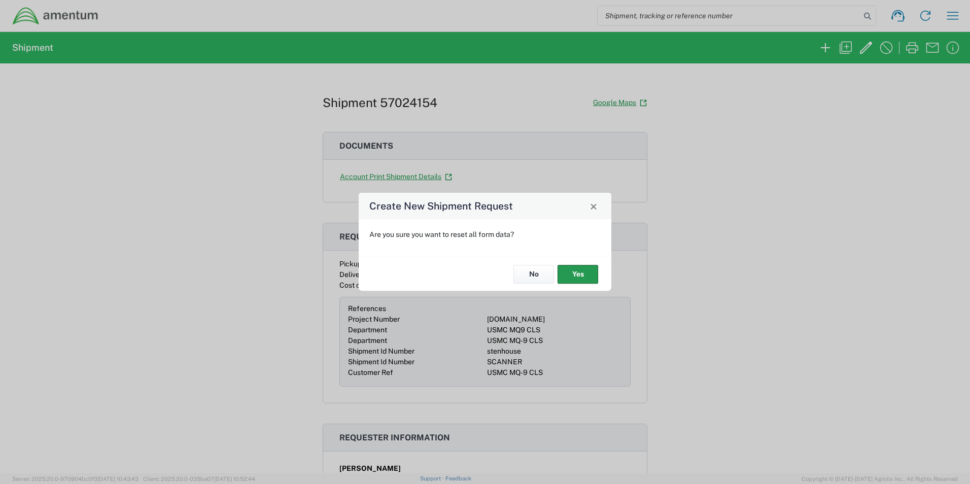
click at [575, 271] on button "Yes" at bounding box center [577, 274] width 41 height 19
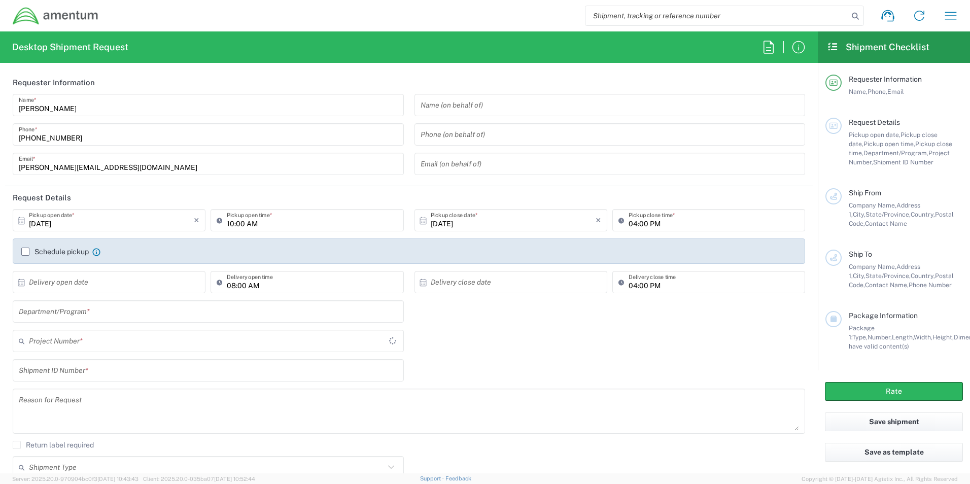
type input "4901.00.00.C.0015.VMT2G.NC"
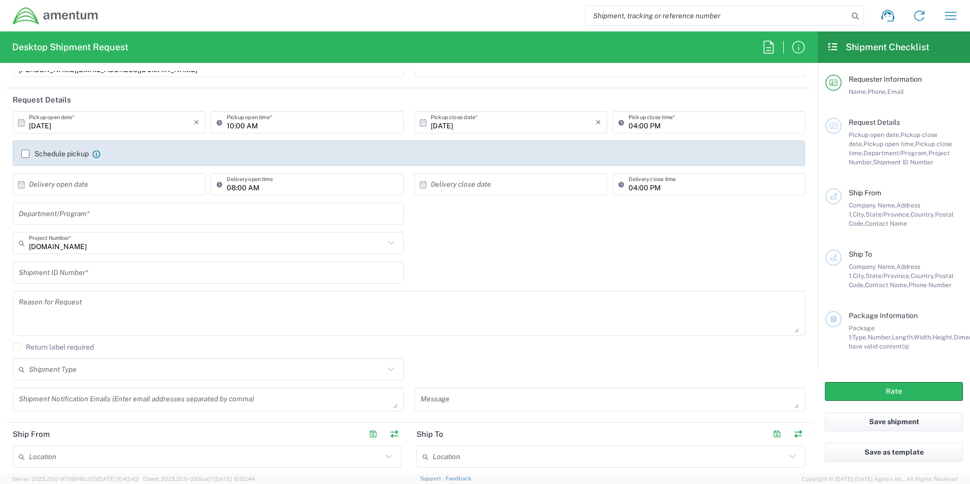
scroll to position [101, 0]
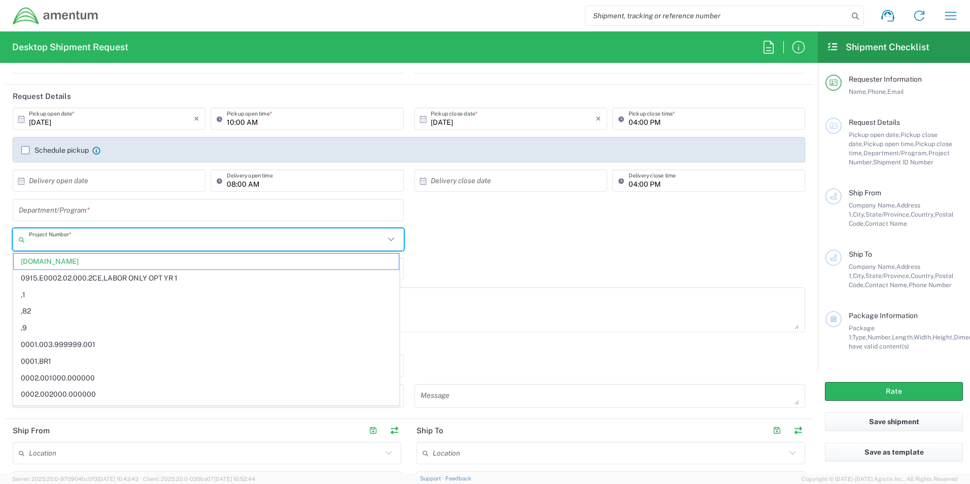
click at [157, 245] on input "text" at bounding box center [206, 240] width 355 height 18
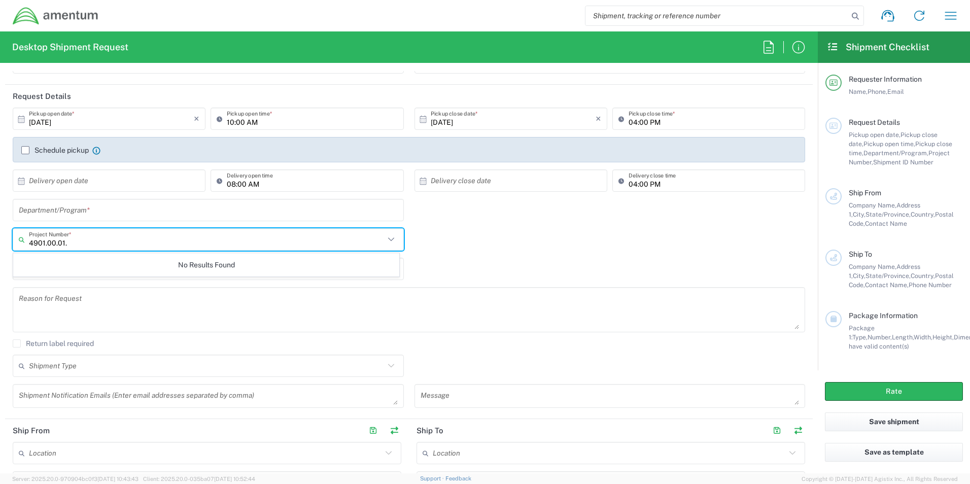
type input "4901.00.01."
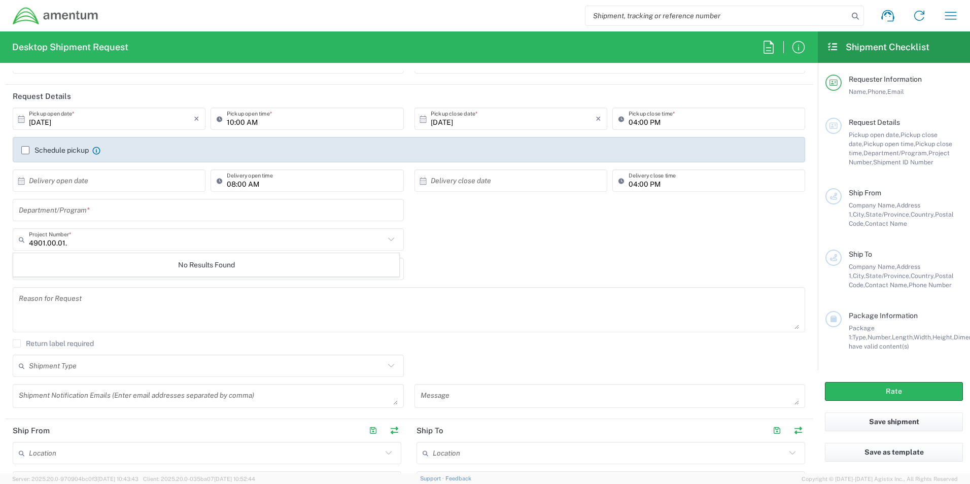
click at [554, 247] on div "4901.00.01. Project Number * No Results Found" at bounding box center [409, 242] width 803 height 29
click at [110, 237] on input "text" at bounding box center [206, 240] width 355 height 18
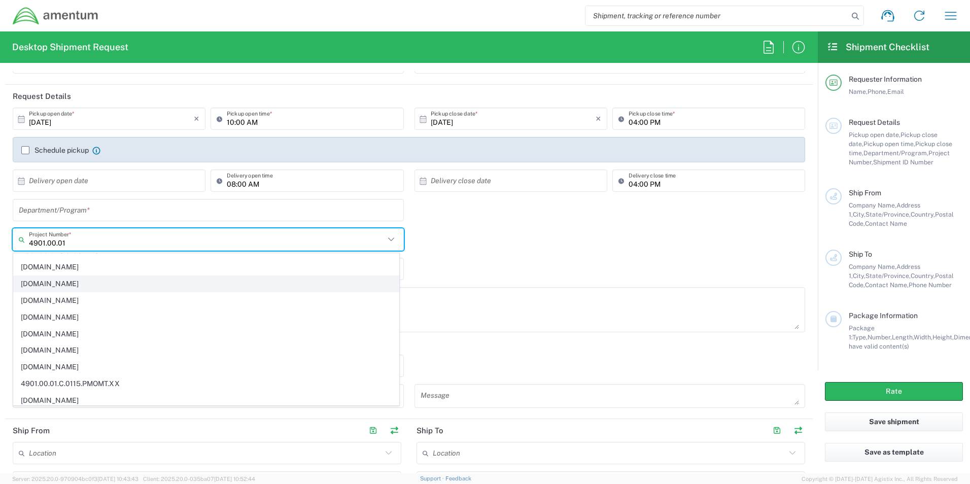
scroll to position [152, 0]
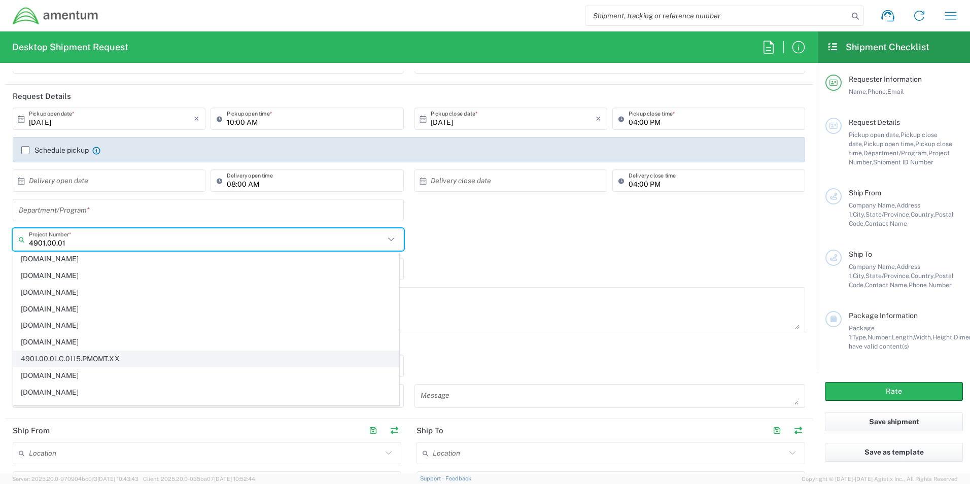
click at [113, 358] on span "4901.00.01.C.0115.PMOMT.XX" at bounding box center [206, 359] width 385 height 16
type input "4901.00.01.C.0115.PMOMT.XX"
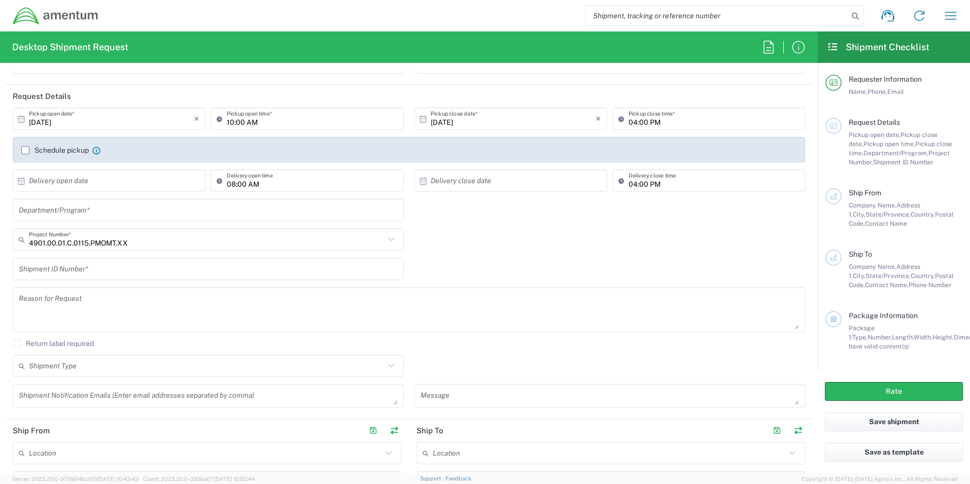
click at [124, 209] on input "text" at bounding box center [208, 210] width 379 height 18
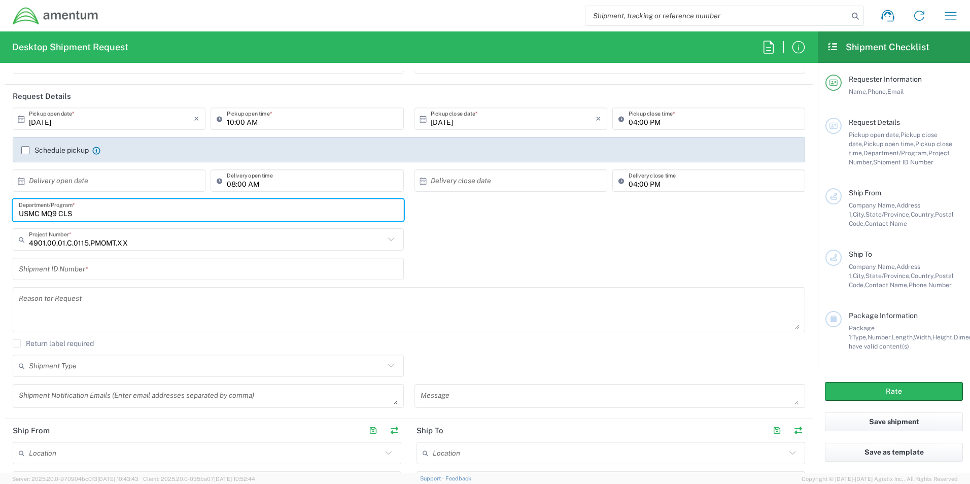
type input "USMC MQ9 CLS"
type input "4901.00.01.C.0115.PMOMT.XX"
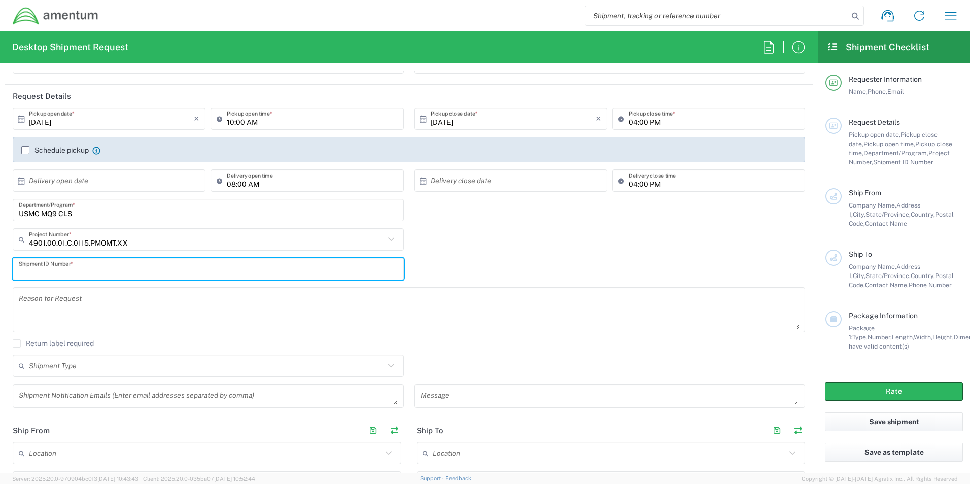
type input "C"
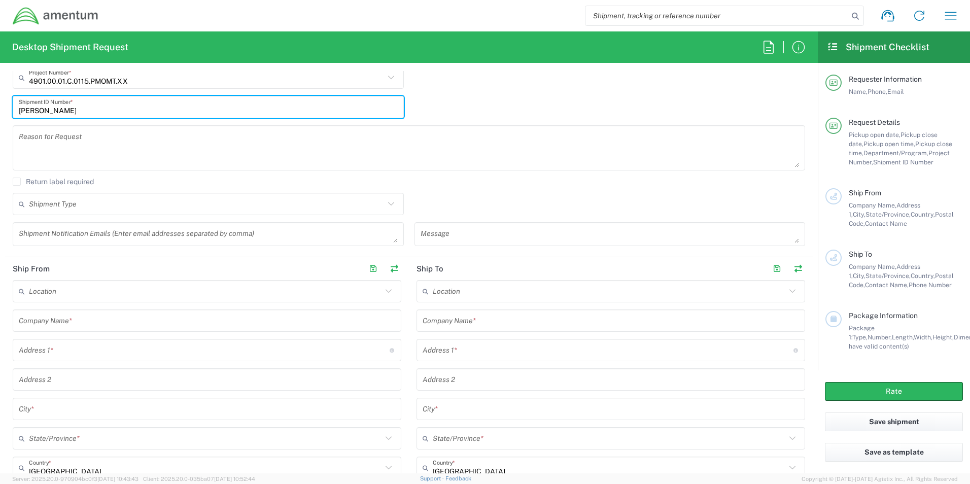
scroll to position [355, 0]
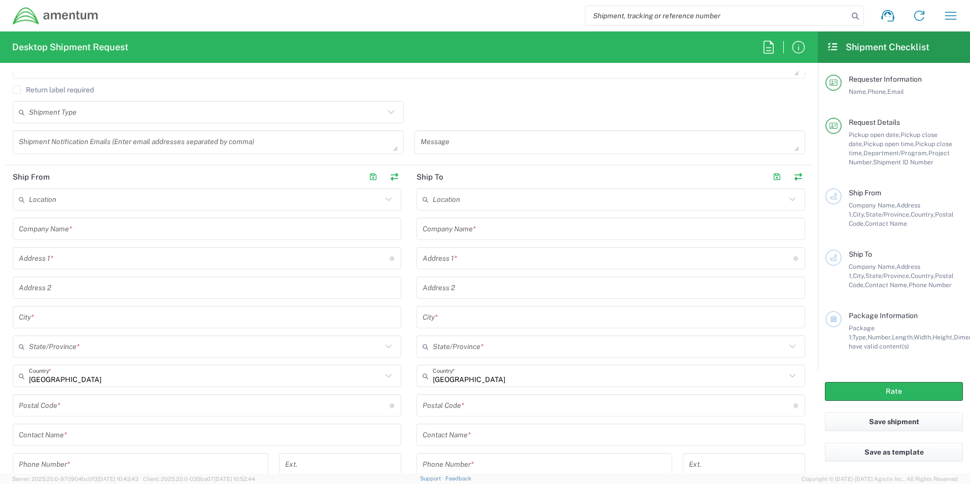
type input "GILLIGAN"
click at [194, 230] on input "text" at bounding box center [207, 229] width 376 height 18
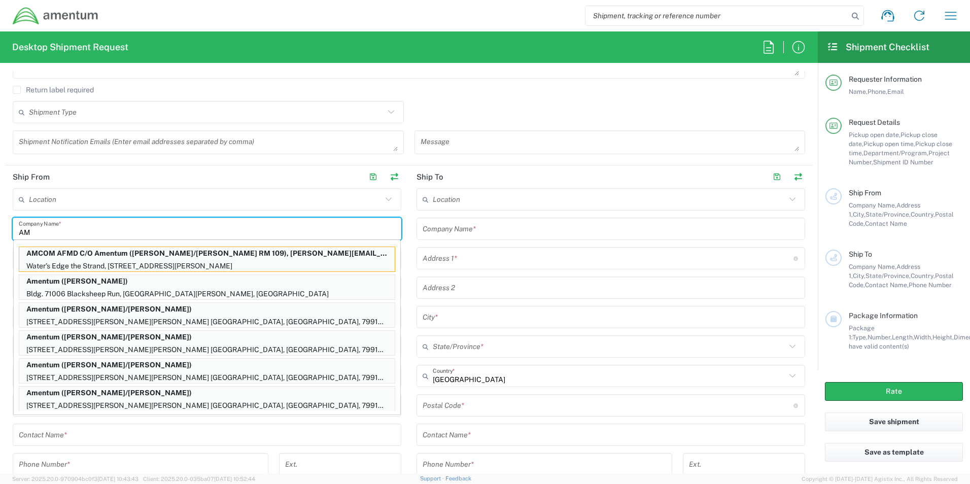
type input "A"
click at [333, 167] on header "Ship From" at bounding box center [207, 176] width 404 height 23
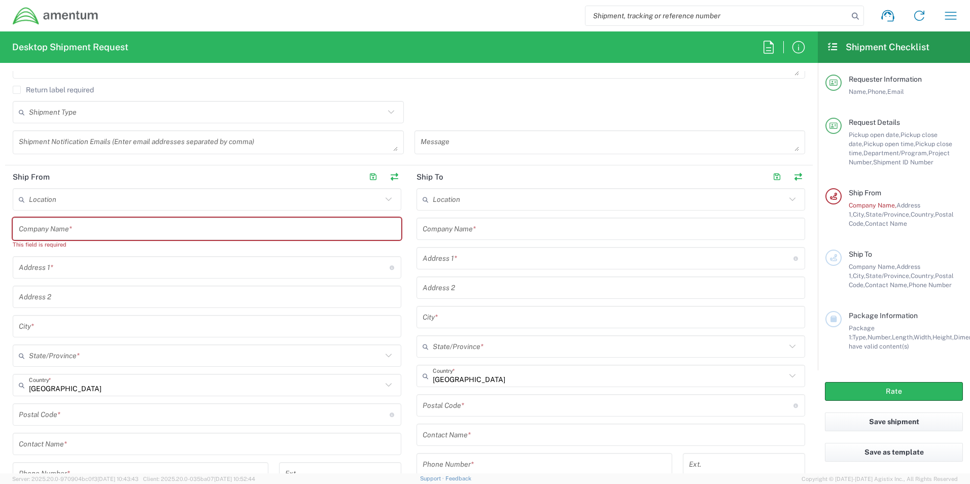
click at [121, 229] on input "text" at bounding box center [207, 229] width 376 height 18
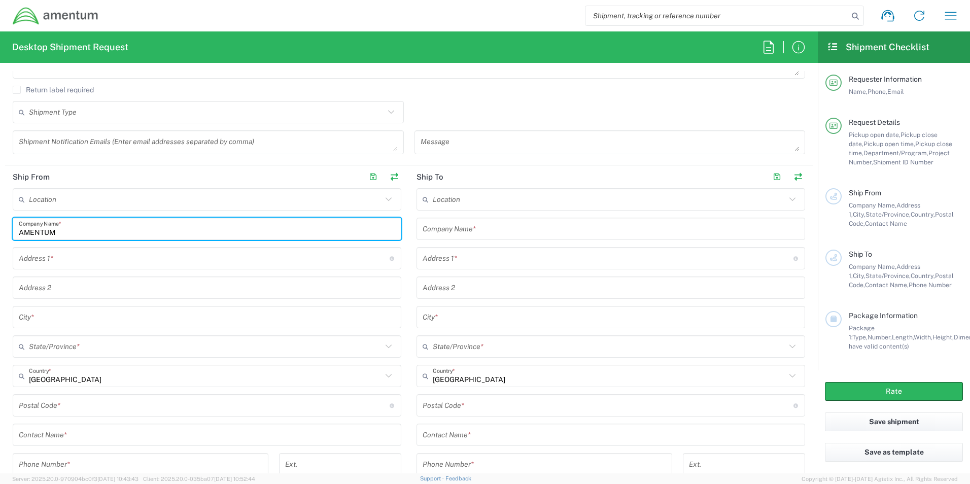
type input "AMENTUM"
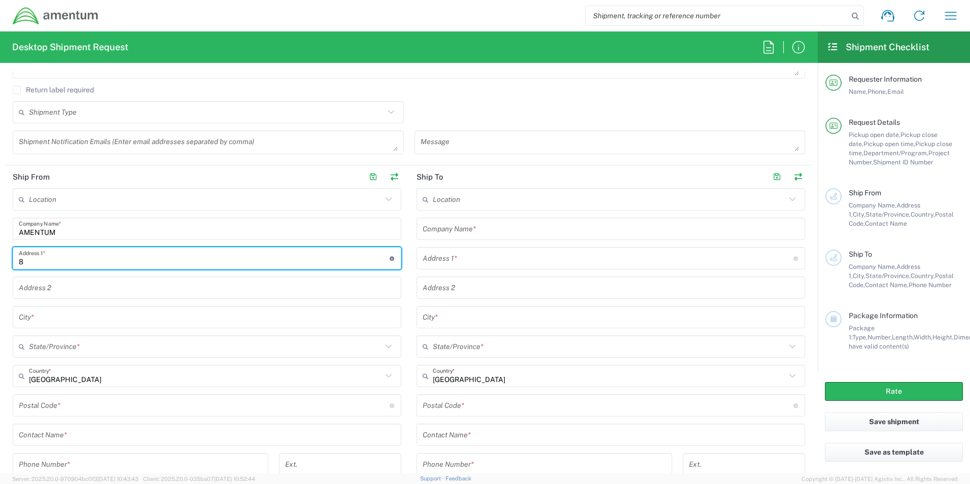
type input "811 GRIER DRIVE"
type input "luis.villa@amentum.com"
type input "SUITE A"
type input "LAS VEGAS"
type input "NV"
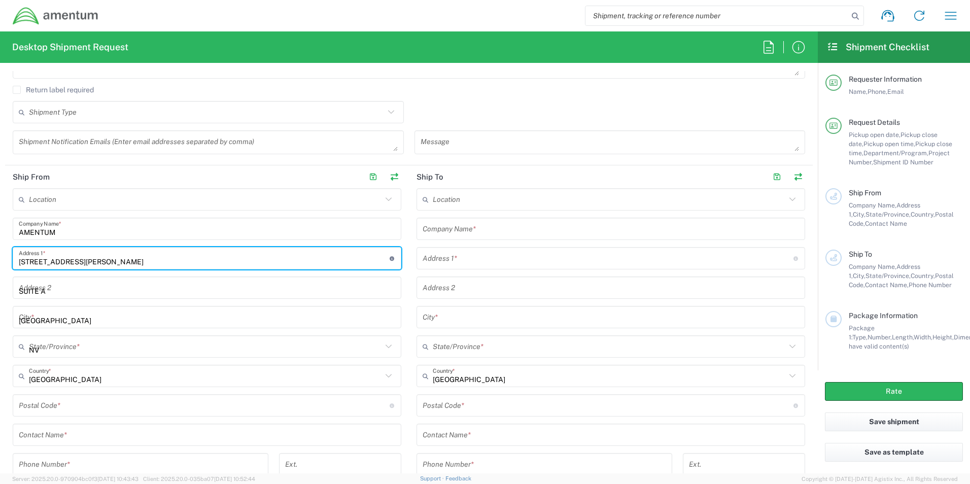
type input "89119"
type input "7253242605"
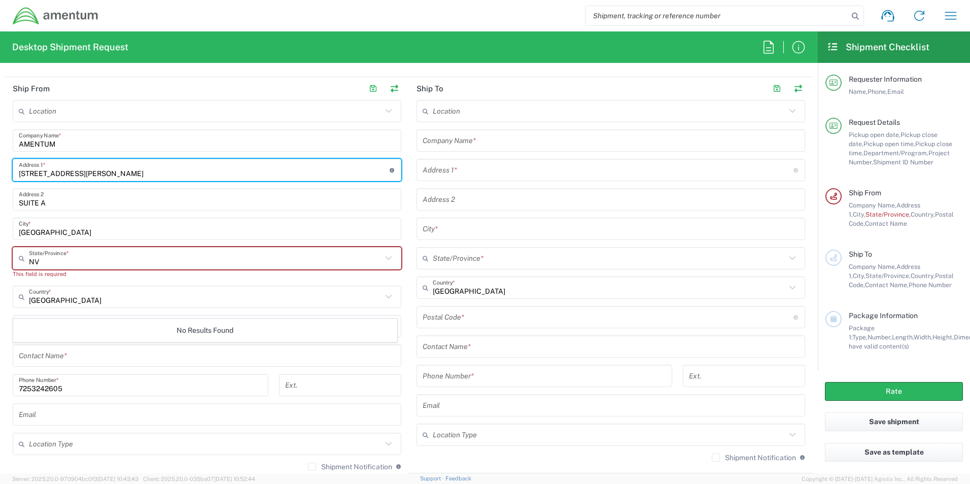
scroll to position [456, 0]
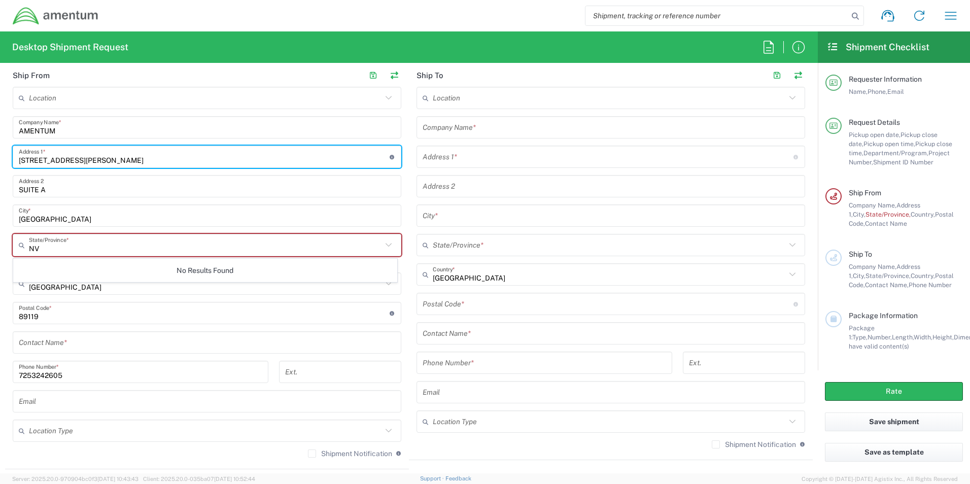
click at [322, 246] on input "NV" at bounding box center [205, 245] width 353 height 18
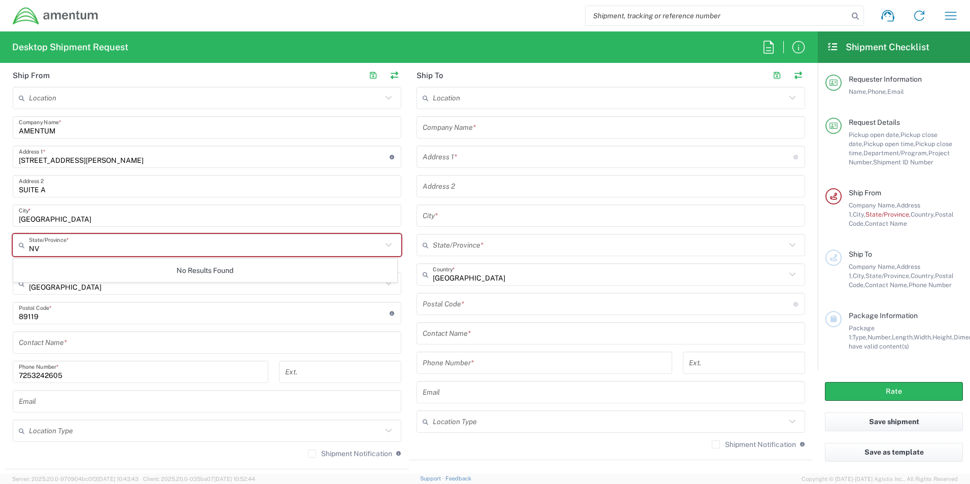
click at [383, 248] on icon at bounding box center [388, 244] width 13 height 13
click at [34, 266] on span "Nevada" at bounding box center [205, 267] width 383 height 16
type input "Nevada"
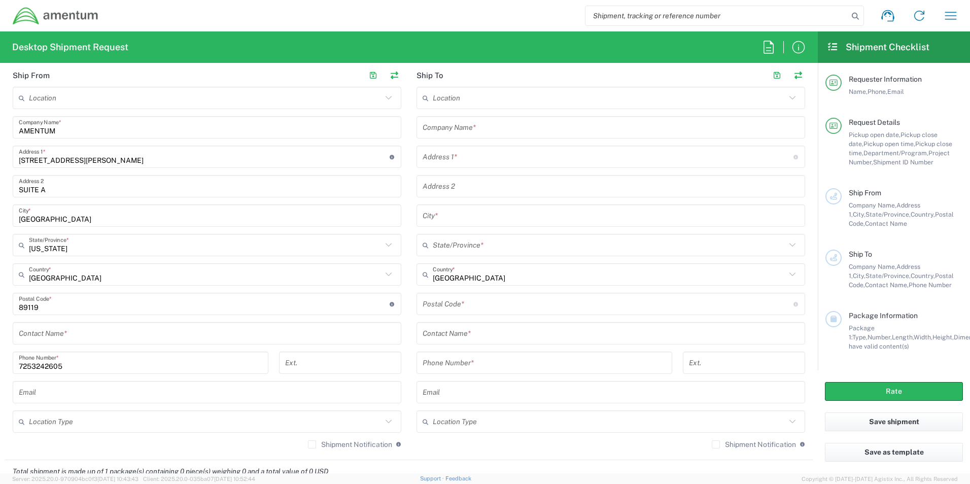
click at [108, 335] on input "text" at bounding box center [207, 334] width 376 height 18
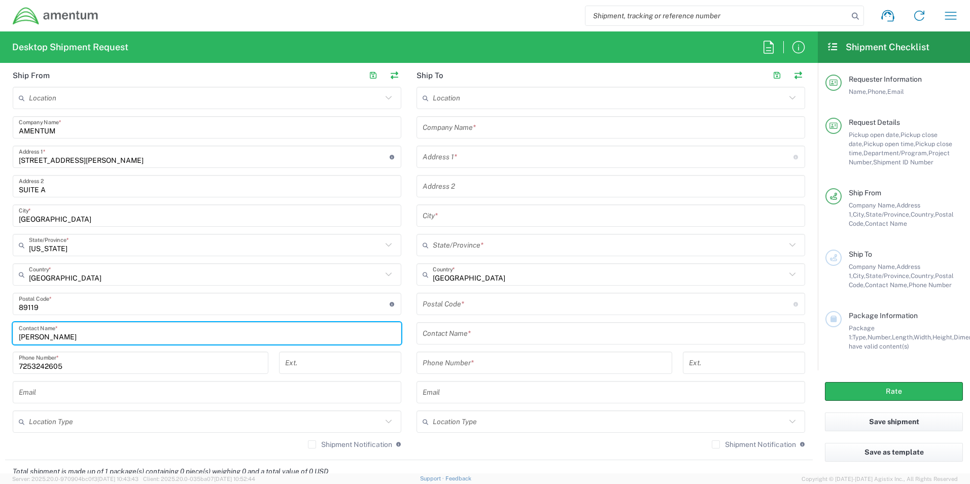
type input "LUIS VILLA"
click at [307, 397] on input "text" at bounding box center [207, 392] width 376 height 18
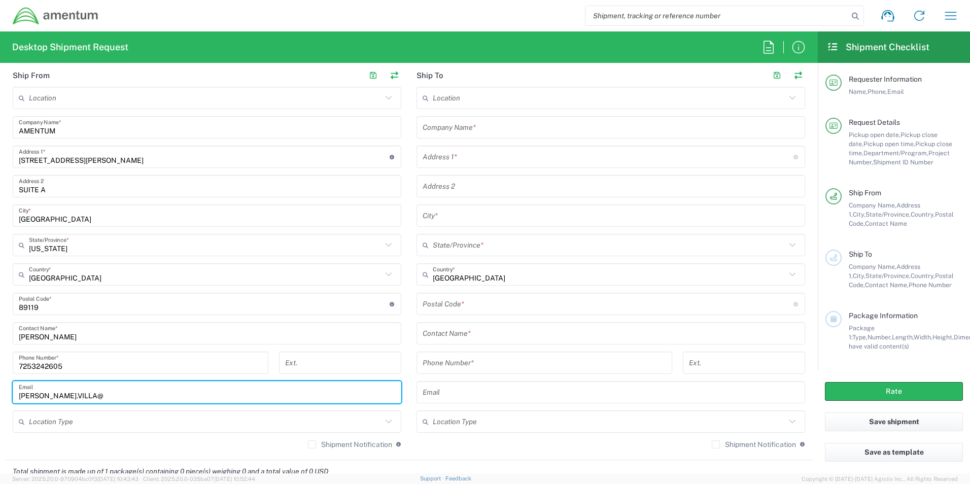
type input "luis.villa@amentum.com"
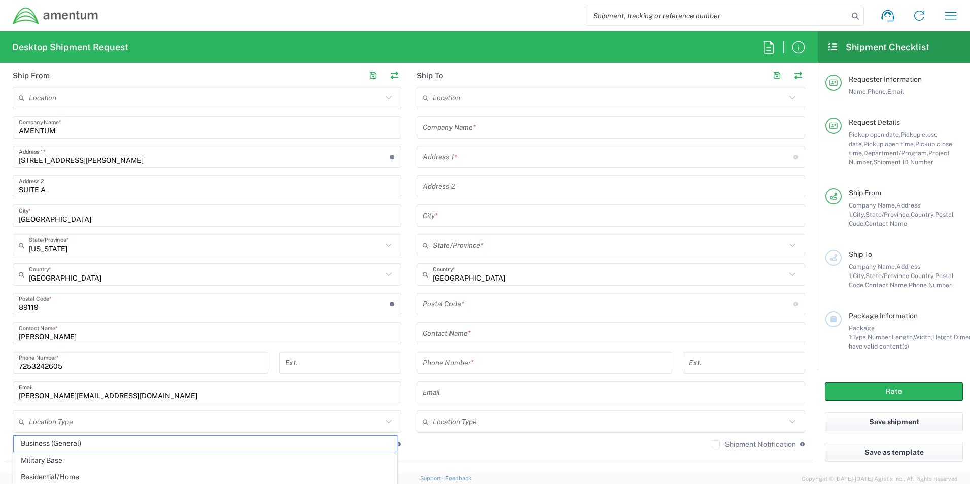
click at [0, 441] on html "Shipment request Shipment tracking Shipment estimator Desktop shipment request …" at bounding box center [485, 242] width 970 height 484
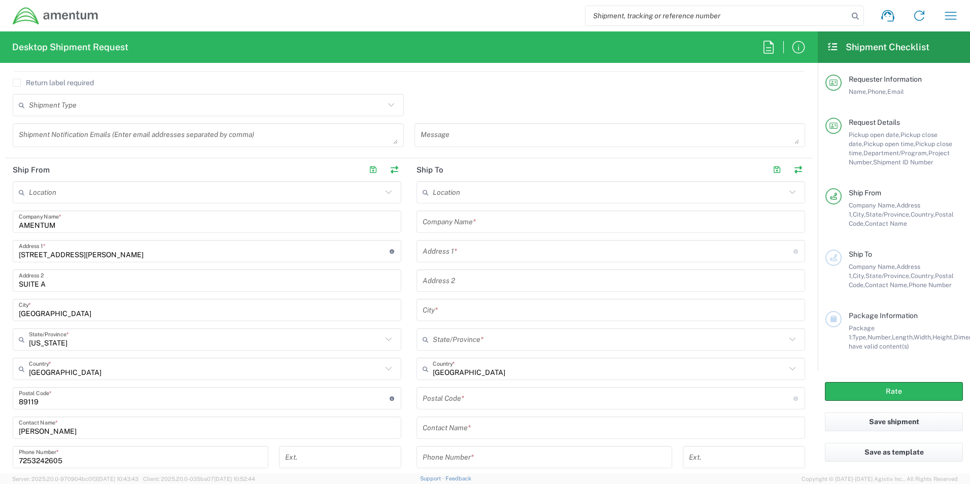
scroll to position [355, 0]
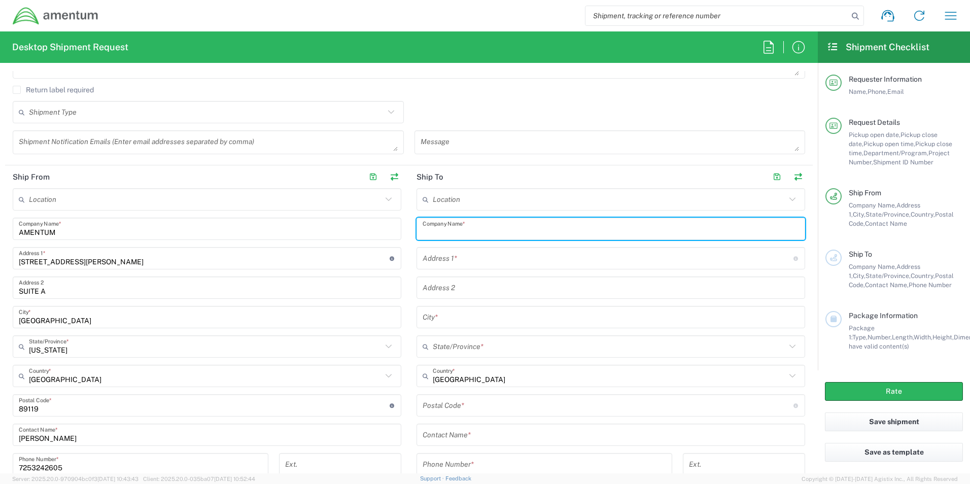
click at [506, 226] on input "text" at bounding box center [610, 229] width 376 height 18
type input "AMENTUM"
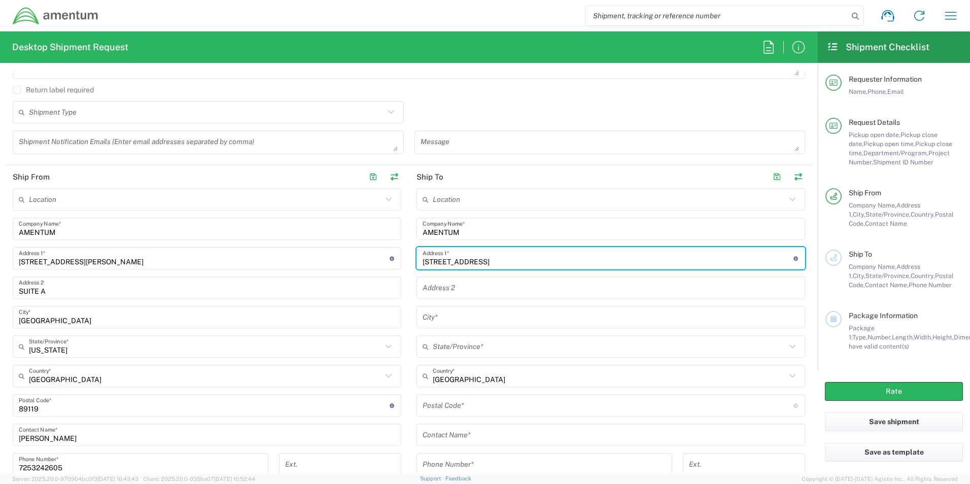
type input "3245 FEN WAY"
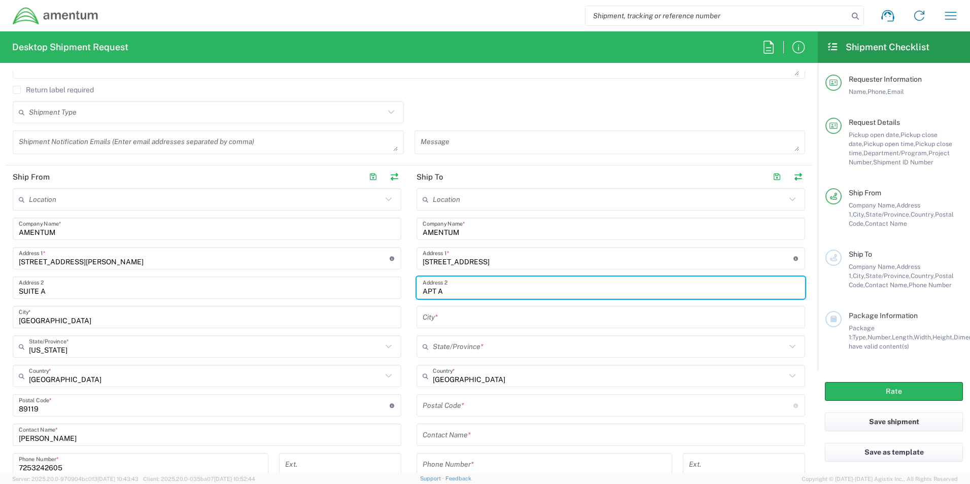
type input "APT A"
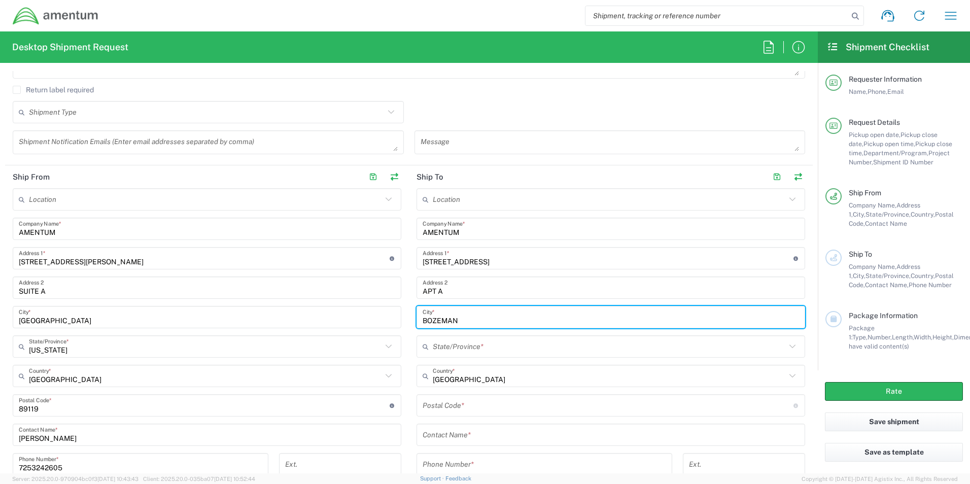
type input "BOZEMAN"
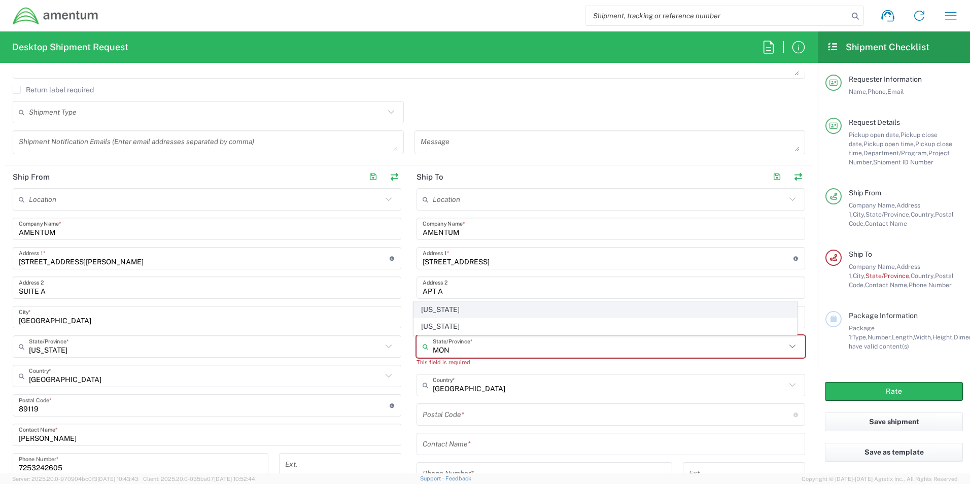
click at [443, 311] on span "Montana" at bounding box center [605, 310] width 383 height 16
type input "Montana"
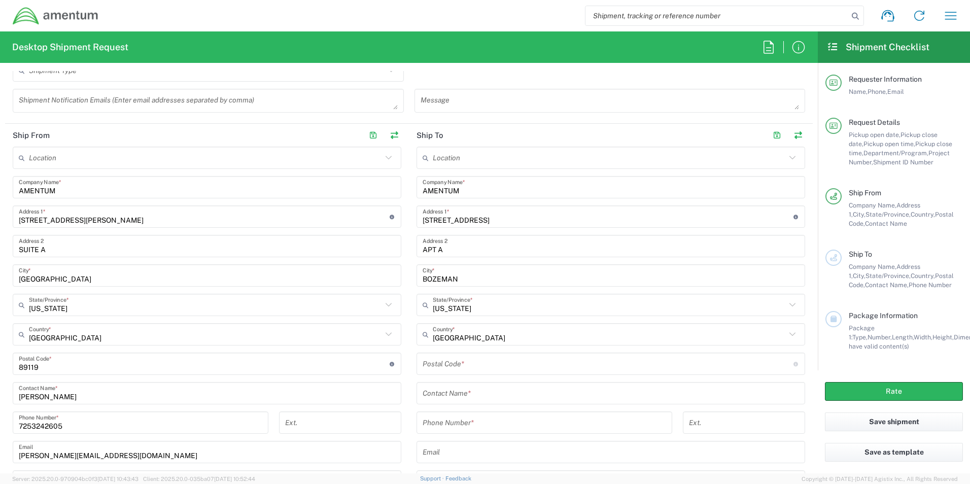
scroll to position [456, 0]
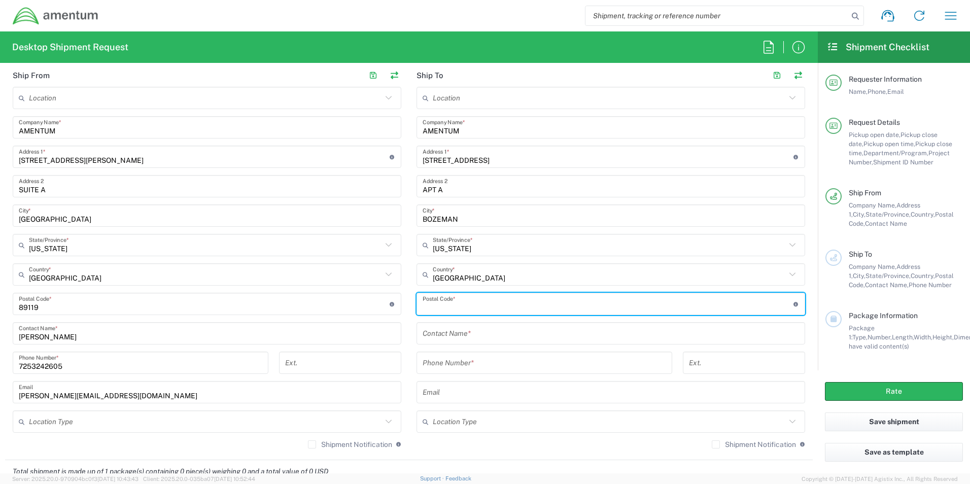
click at [482, 308] on input "undefined" at bounding box center [607, 304] width 371 height 18
type input "59718"
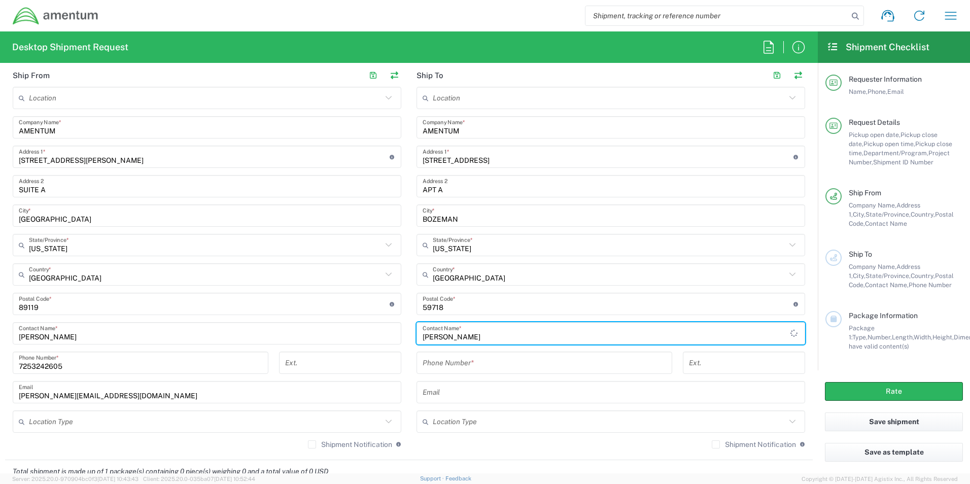
type input "JESSE GILLIGAN"
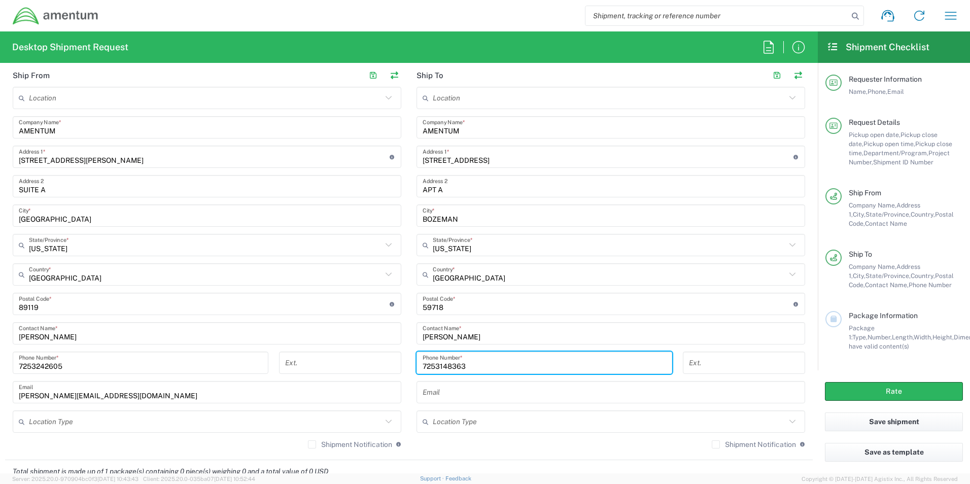
type input "7253148363"
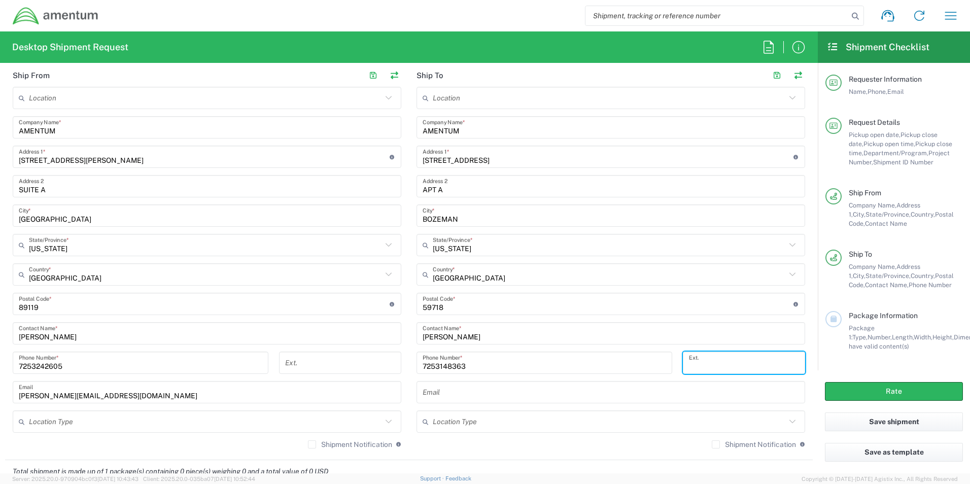
click at [421, 447] on div "Shipment Notification If checked, a shipment notification email will be sent to…" at bounding box center [610, 448] width 388 height 16
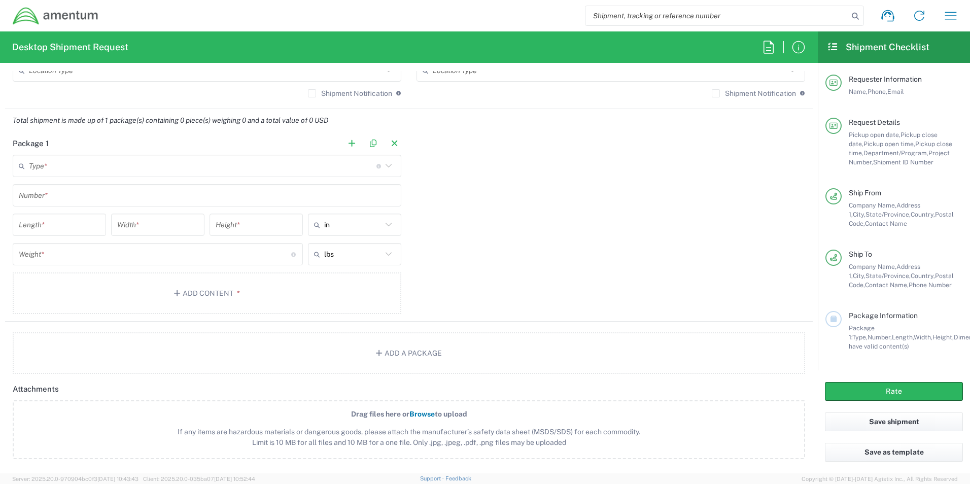
scroll to position [811, 0]
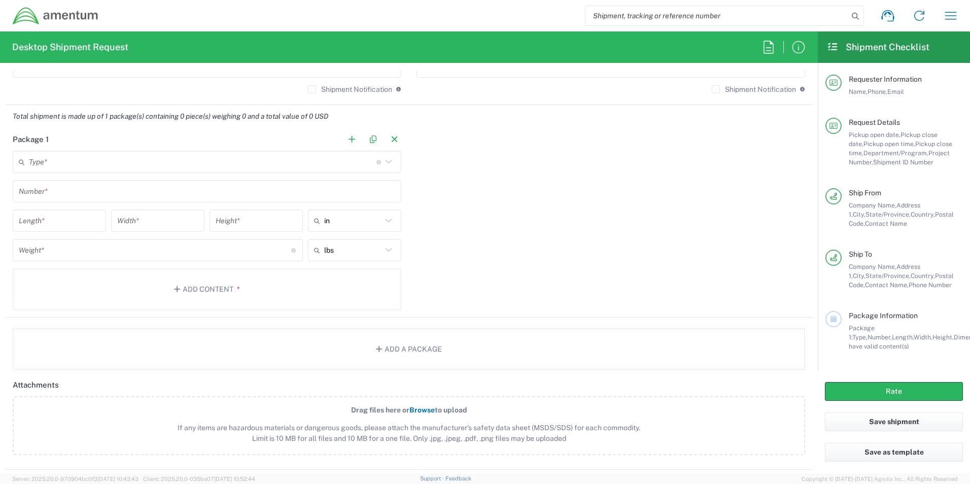
click at [151, 164] on input "text" at bounding box center [202, 162] width 347 height 18
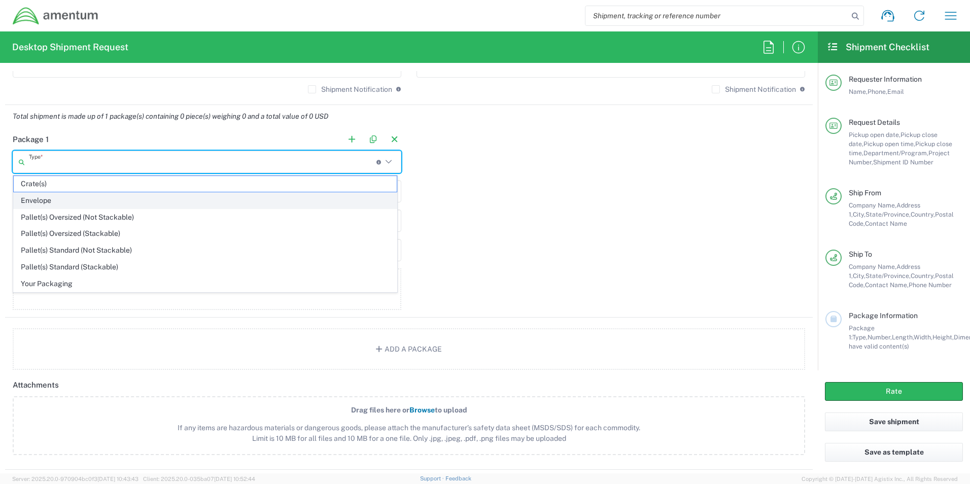
click at [33, 197] on span "Envelope" at bounding box center [205, 201] width 383 height 16
type input "Envelope"
type input "1"
type input "9.5"
type input "12.5"
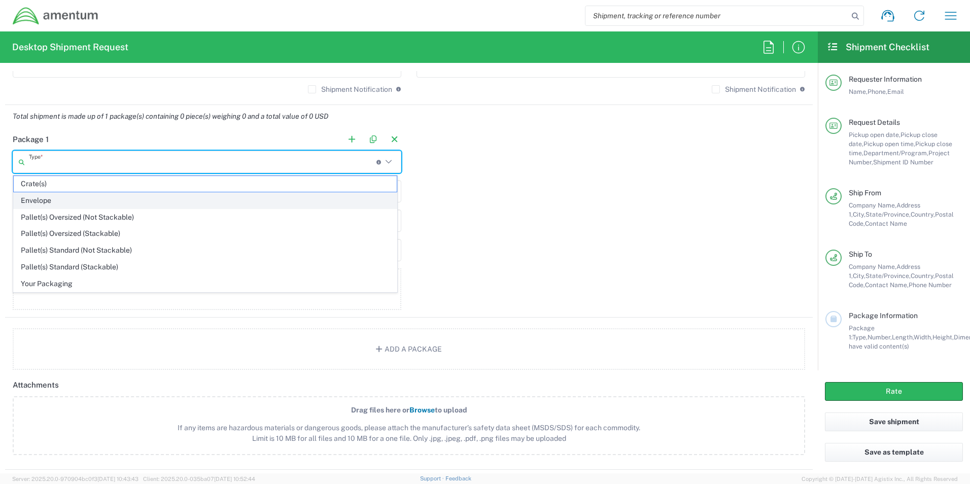
type input "0.25"
type input "1"
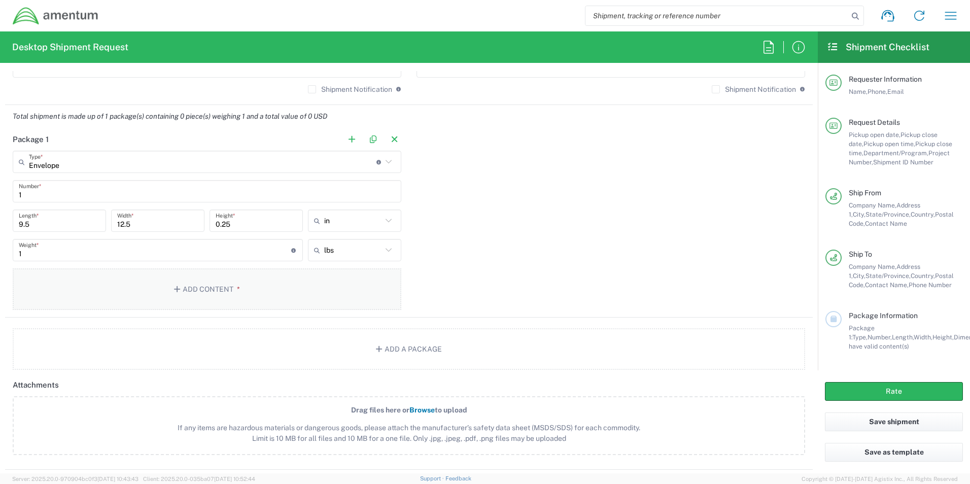
click at [189, 295] on button "Add Content *" at bounding box center [207, 289] width 388 height 42
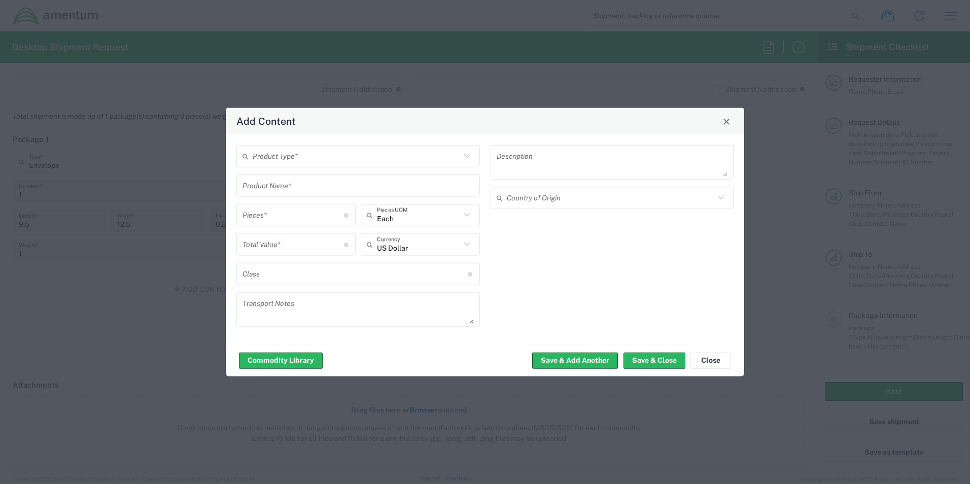
drag, startPoint x: 320, startPoint y: 158, endPoint x: 314, endPoint y: 155, distance: 6.6
click at [316, 157] on input "text" at bounding box center [357, 156] width 208 height 18
click at [291, 178] on span "Documents" at bounding box center [357, 178] width 241 height 16
type input "Documents"
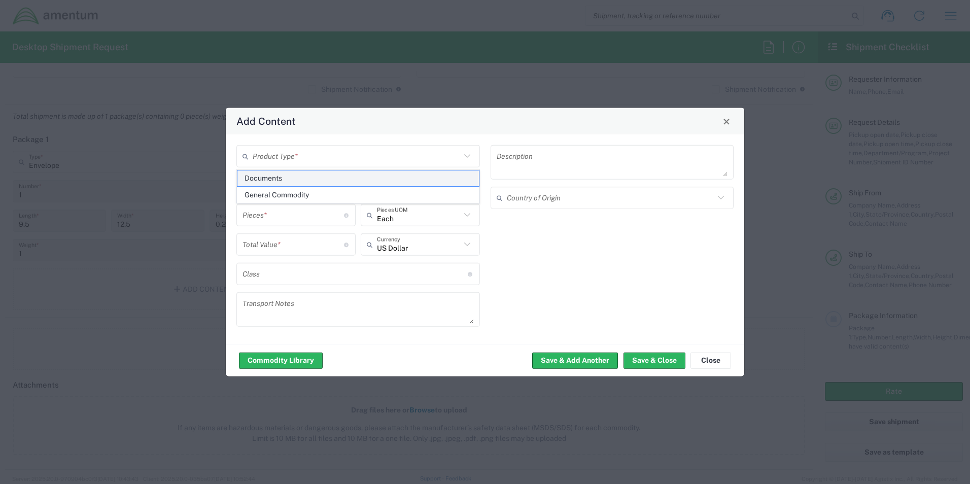
type input "1"
type textarea "Documents"
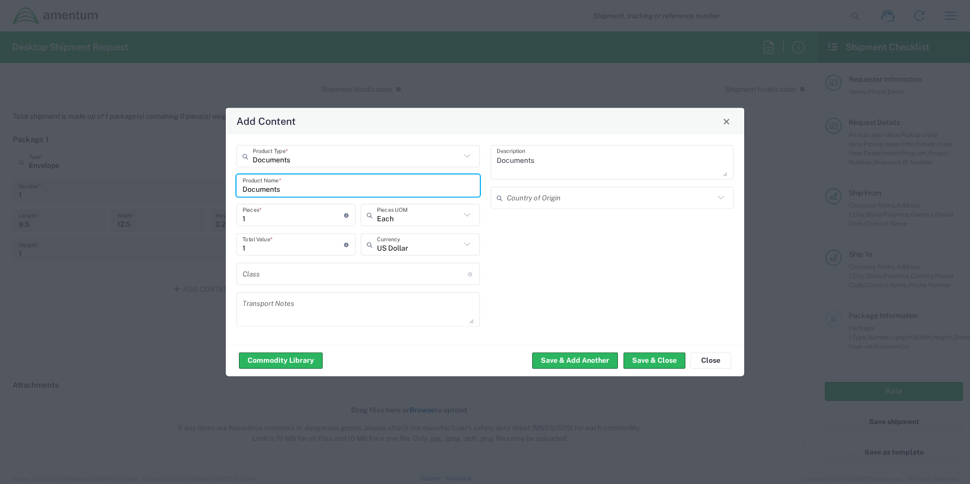
click at [304, 189] on input "Documents" at bounding box center [357, 185] width 231 height 18
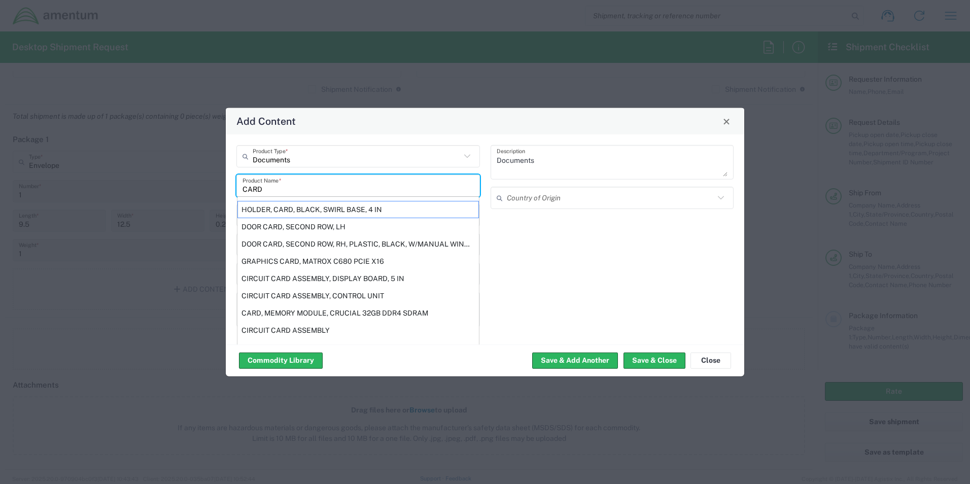
click at [574, 238] on div "Documents Description Country of Origin" at bounding box center [612, 239] width 254 height 189
click at [542, 250] on div "Documents Description Country of Origin" at bounding box center [612, 239] width 254 height 189
click at [306, 188] on input "CARD" at bounding box center [357, 185] width 231 height 18
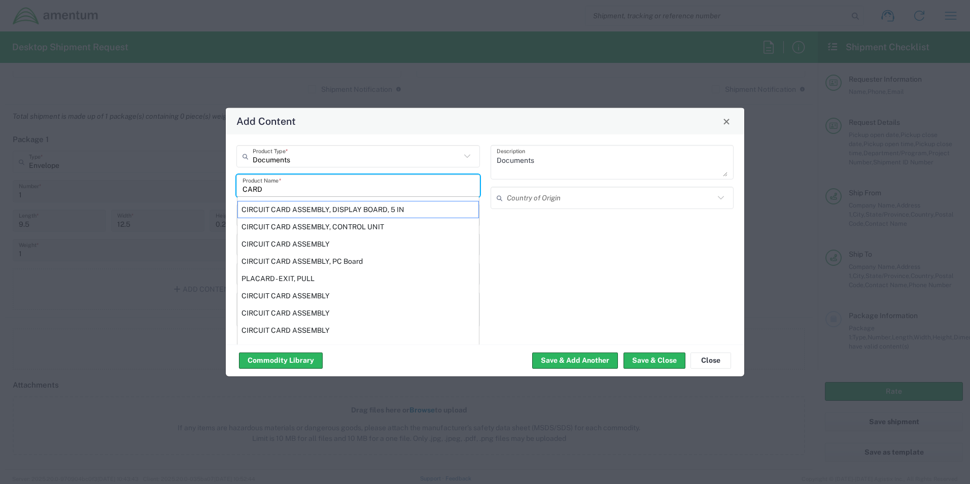
type input "CARD"
click at [622, 288] on div "Documents Description Country of Origin" at bounding box center [612, 239] width 254 height 189
click at [293, 186] on input "CARD" at bounding box center [357, 185] width 231 height 18
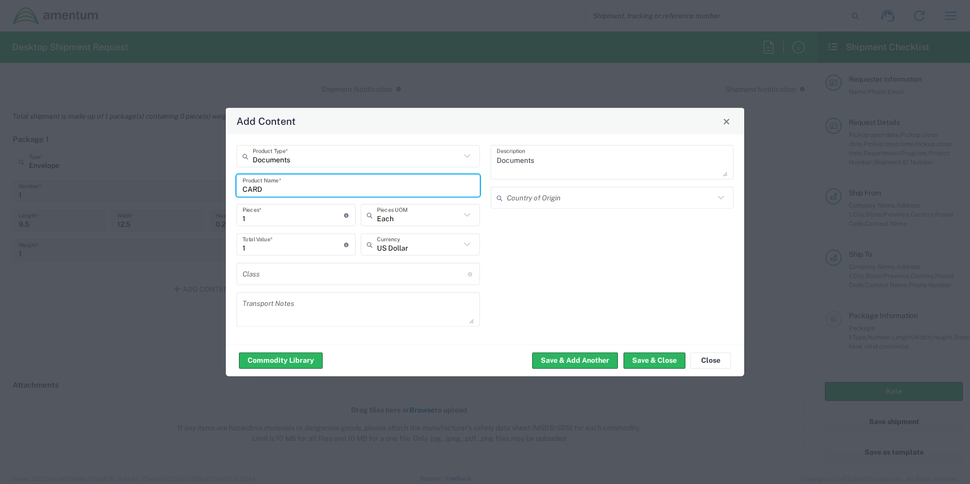
click at [252, 248] on input "1" at bounding box center [292, 244] width 101 height 18
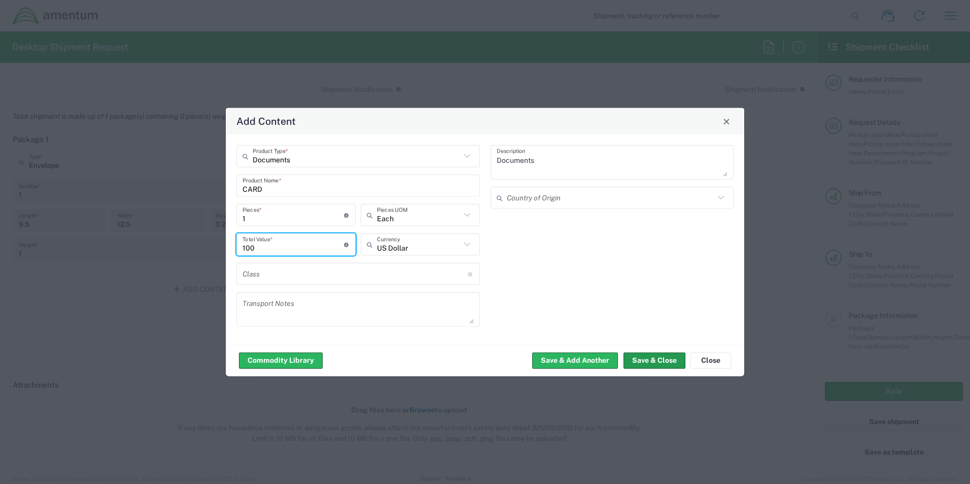
type input "100"
click at [657, 354] on button "Save & Close" at bounding box center [654, 360] width 62 height 16
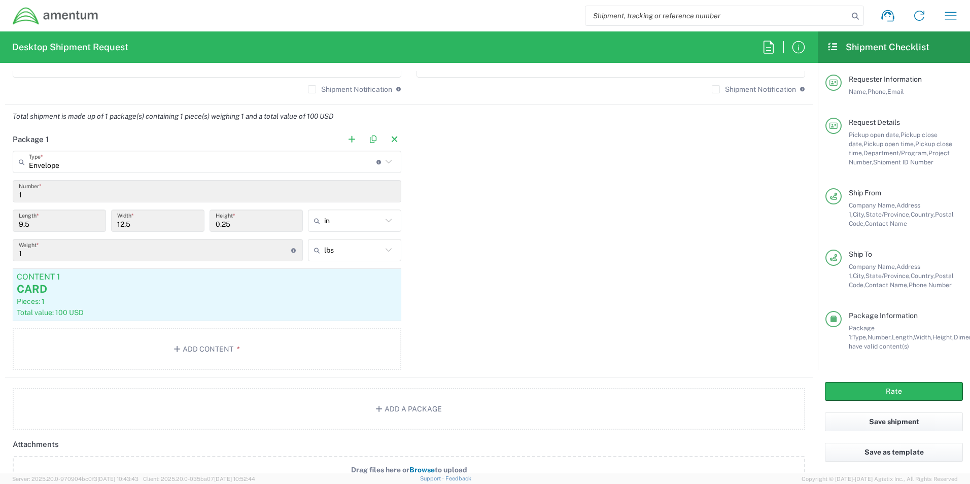
click at [486, 299] on div "Package 1 Envelope Type * Material used to package goods Crate(s) Envelope Pall…" at bounding box center [408, 252] width 807 height 249
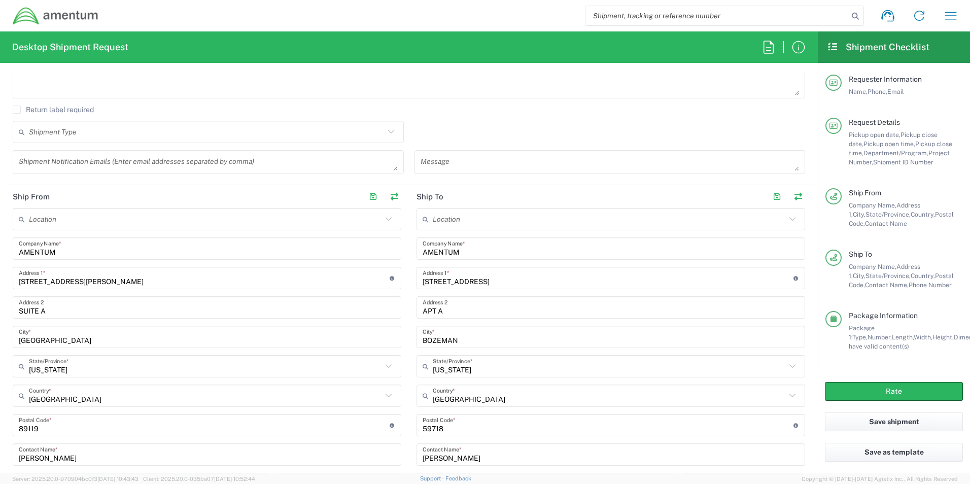
scroll to position [472, 0]
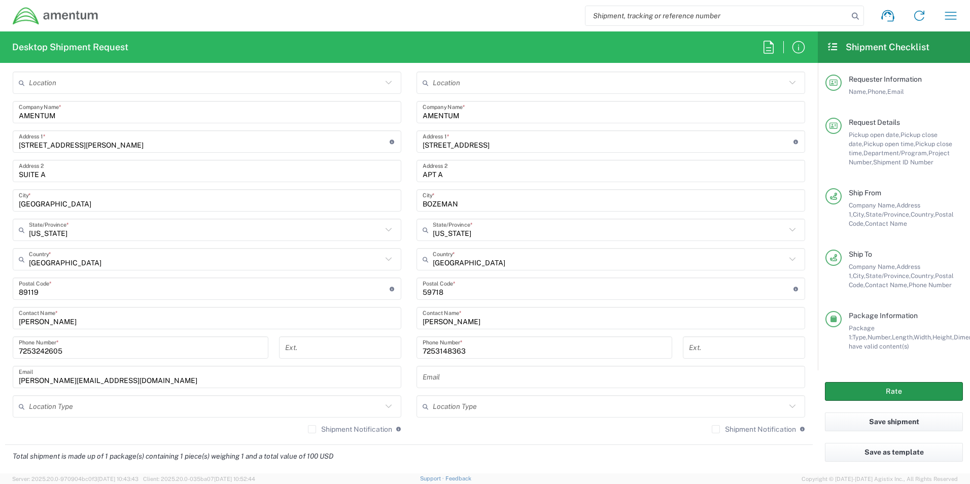
click at [921, 389] on button "Rate" at bounding box center [894, 391] width 138 height 19
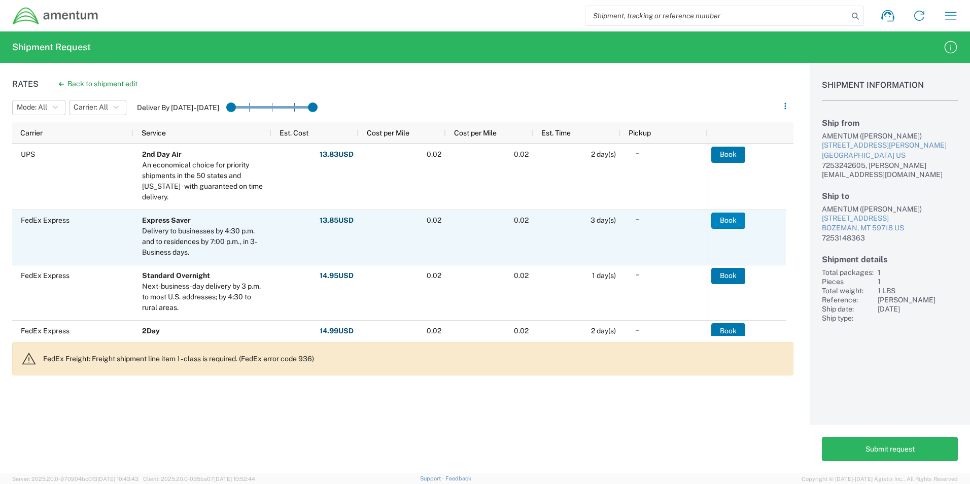
click at [728, 222] on button "Book" at bounding box center [728, 220] width 34 height 16
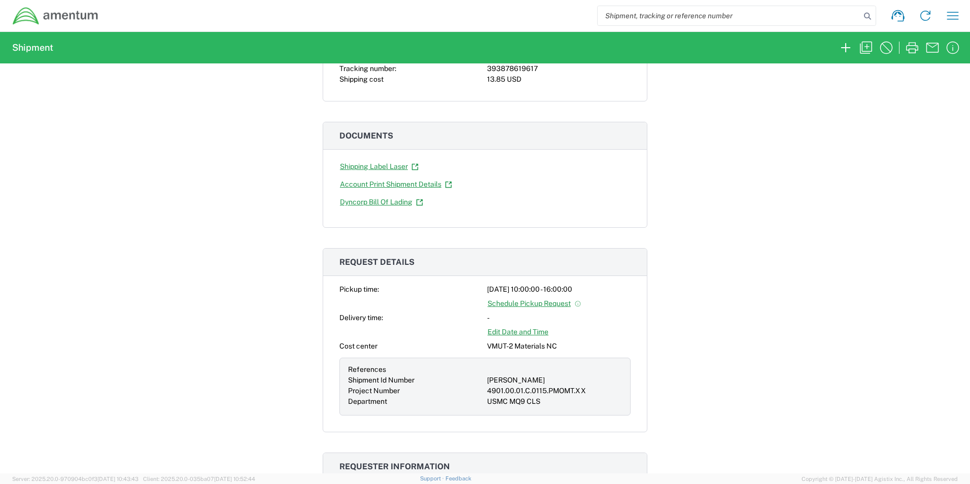
scroll to position [101, 0]
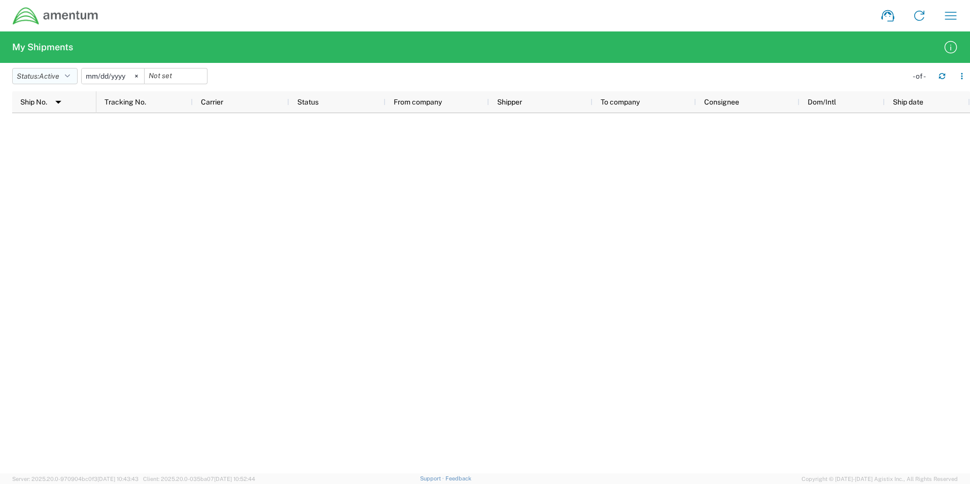
click at [67, 76] on button "Status: Active" at bounding box center [44, 76] width 65 height 16
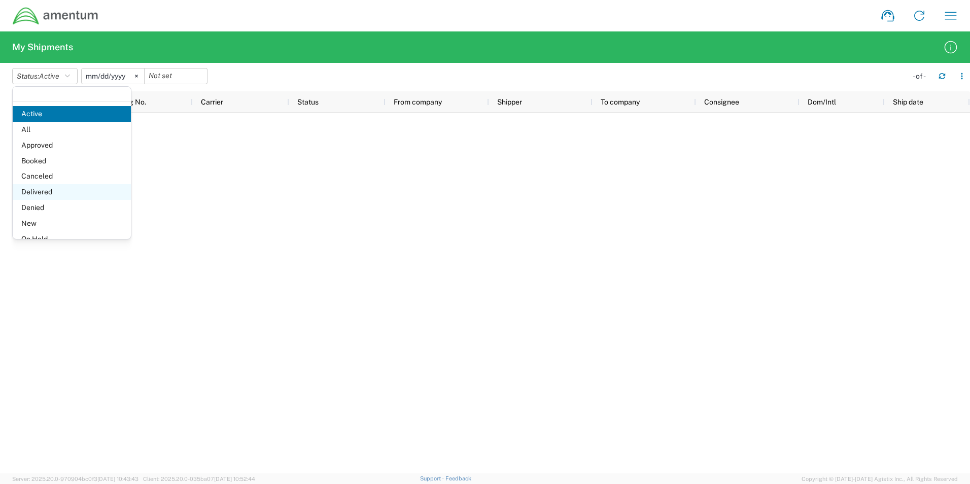
click at [49, 193] on span "Delivered" at bounding box center [72, 192] width 118 height 16
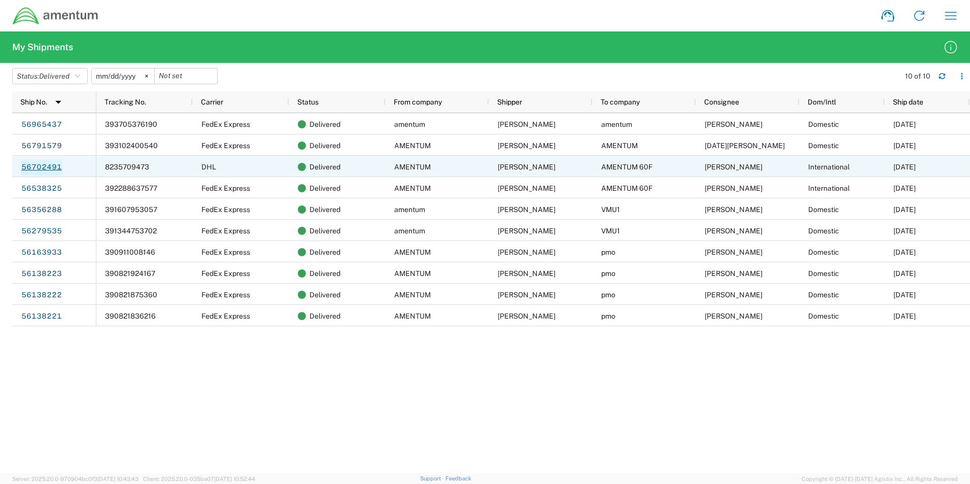
click at [58, 169] on link "56702491" at bounding box center [42, 167] width 42 height 16
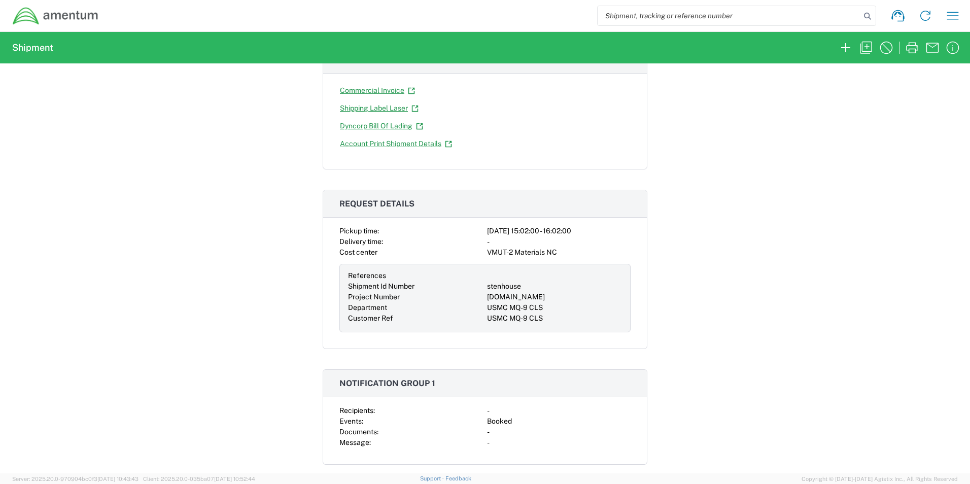
scroll to position [203, 0]
